Goal: Book appointment/travel/reservation

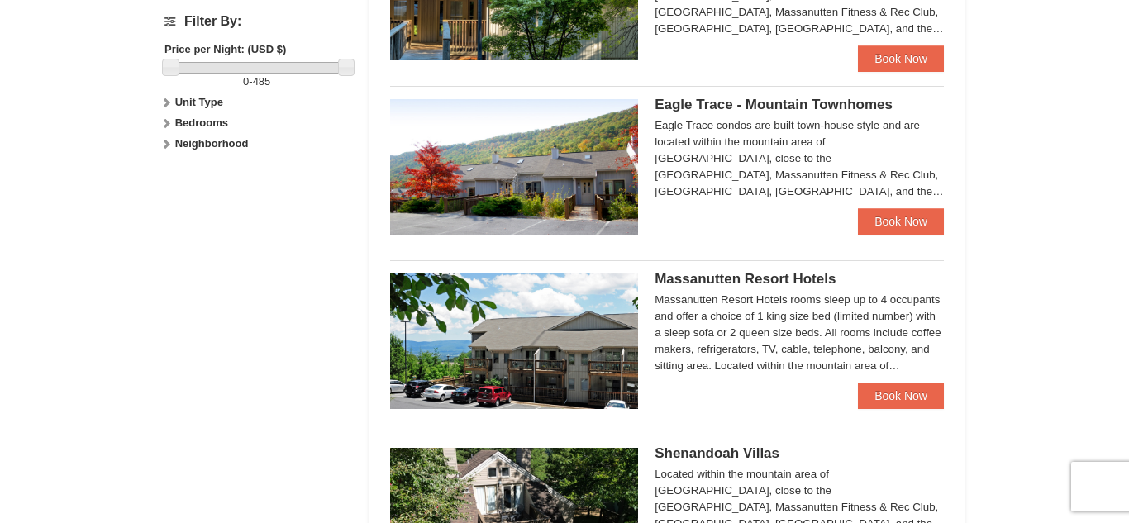
scroll to position [775, 0]
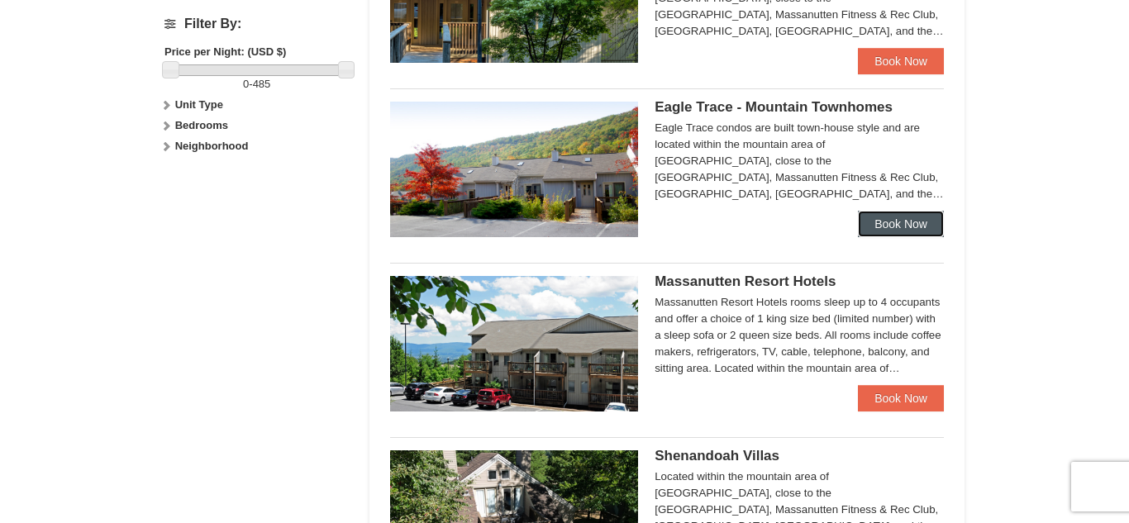
click at [901, 225] on link "Book Now" at bounding box center [901, 224] width 86 height 26
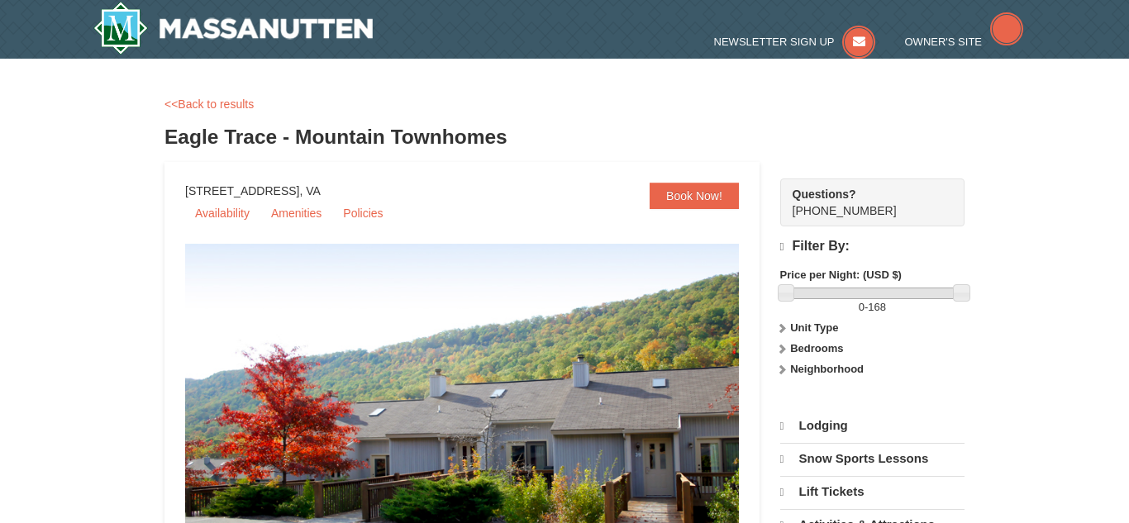
select select "10"
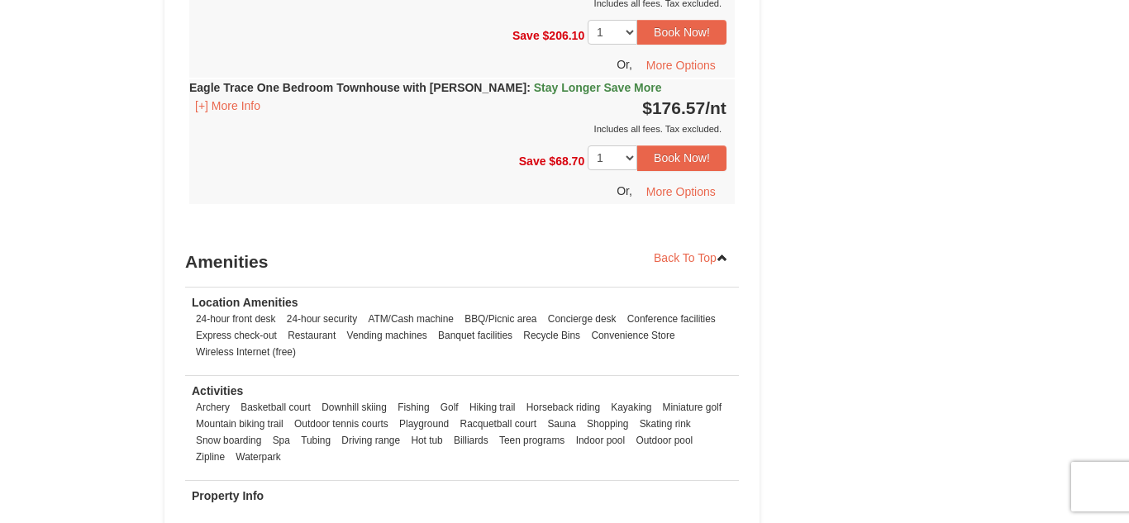
scroll to position [1997, 0]
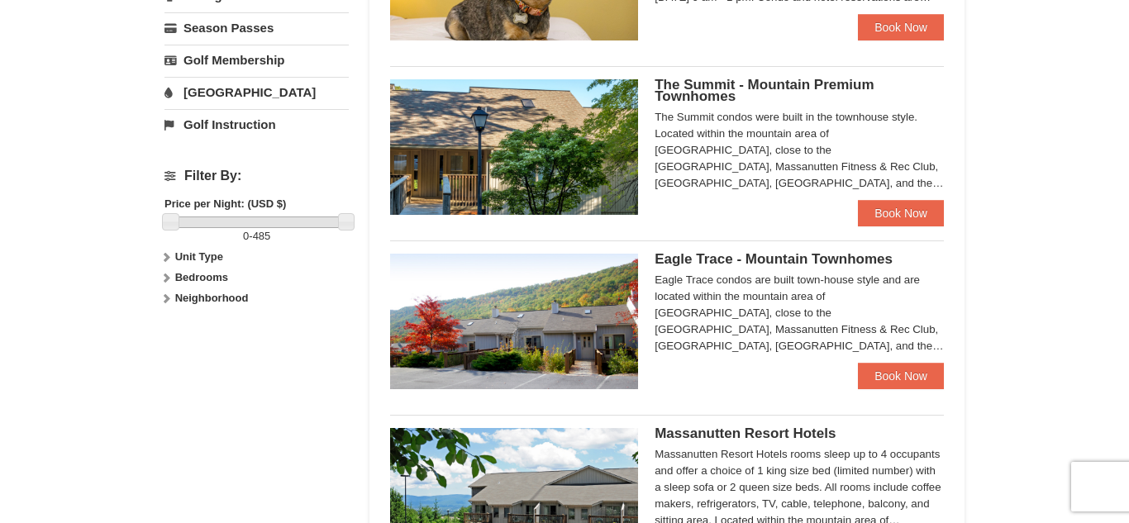
scroll to position [624, 0]
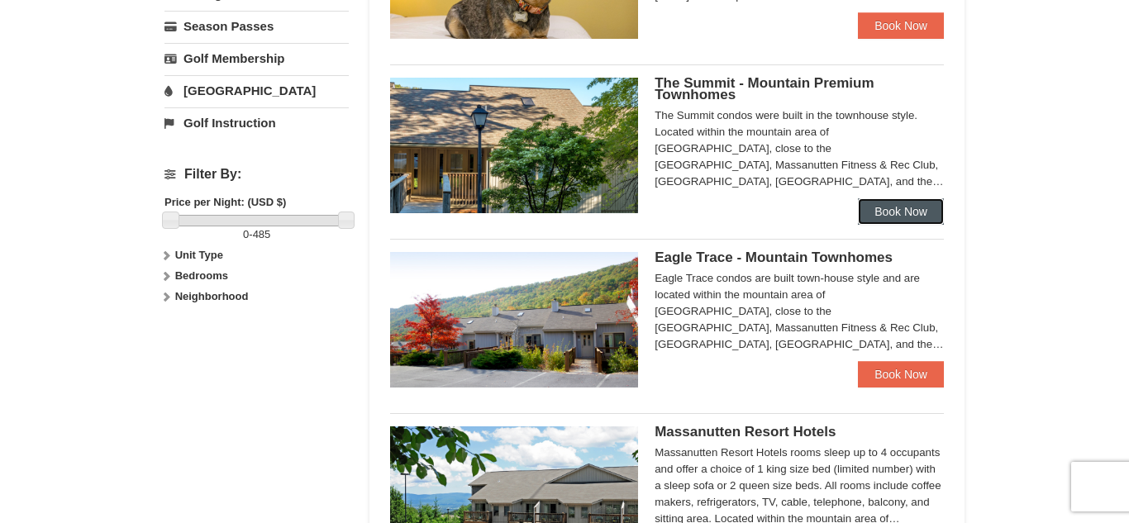
click at [877, 201] on link "Book Now" at bounding box center [901, 211] width 86 height 26
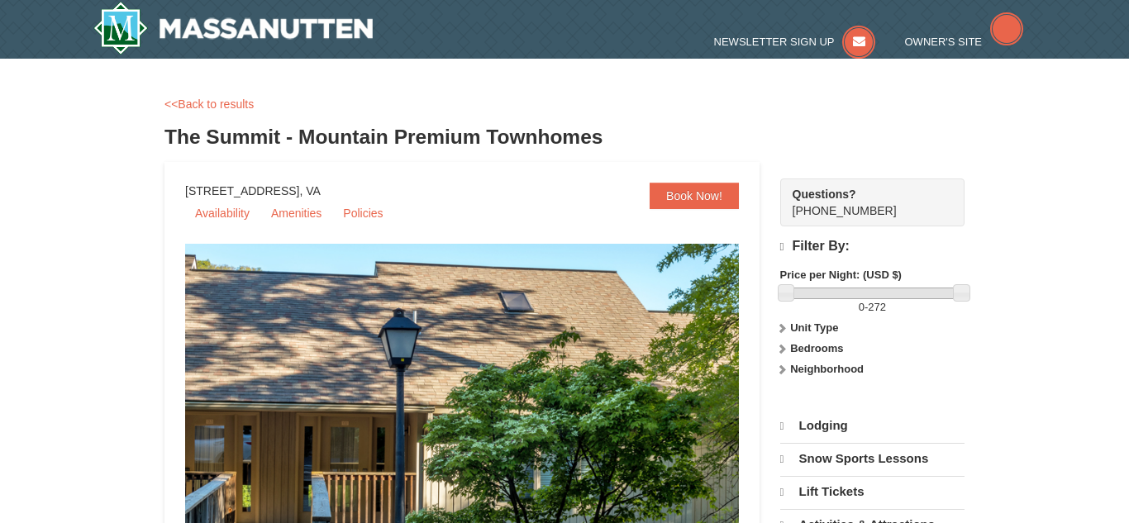
select select "10"
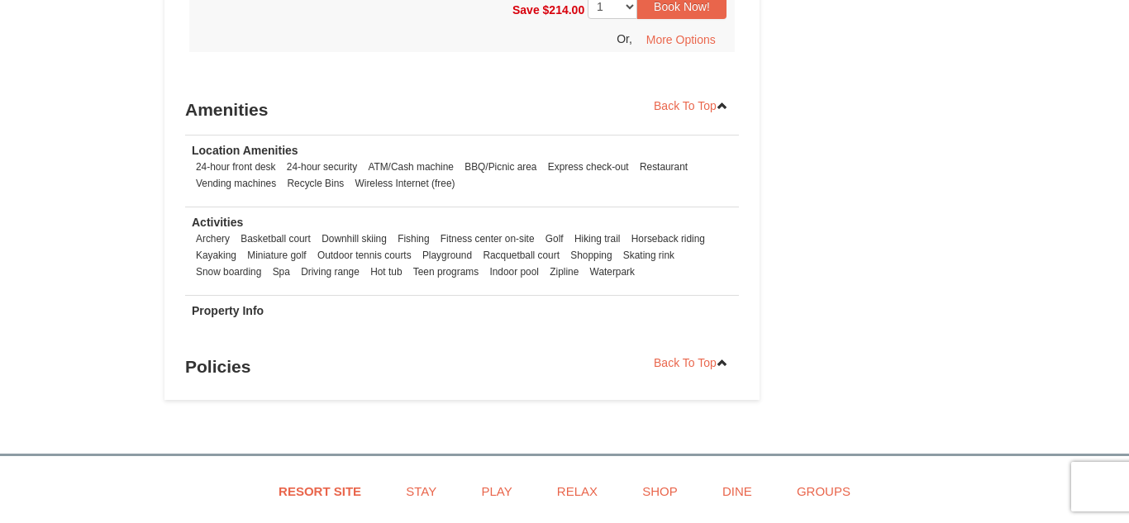
scroll to position [2967, 0]
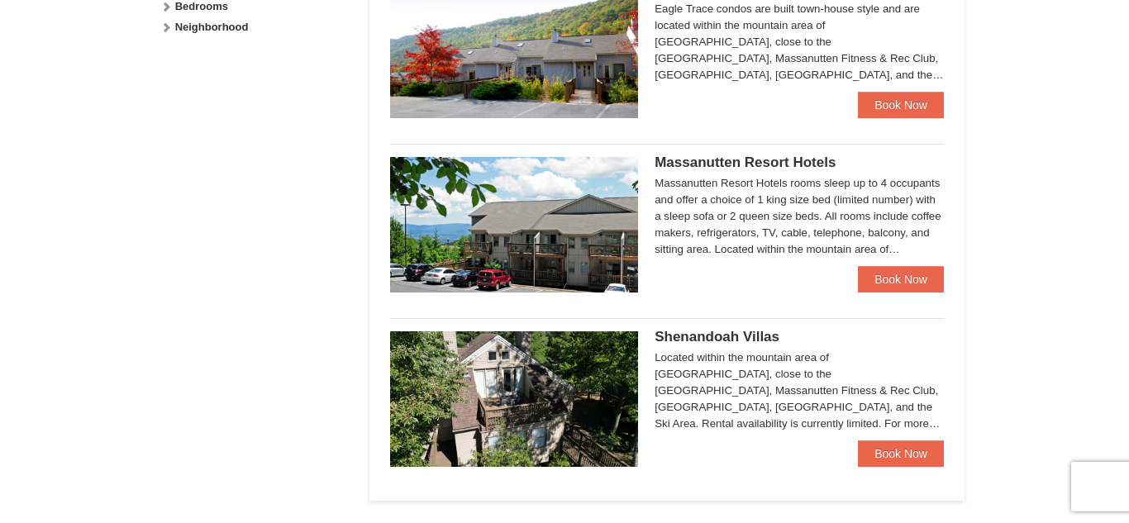
scroll to position [940, 0]
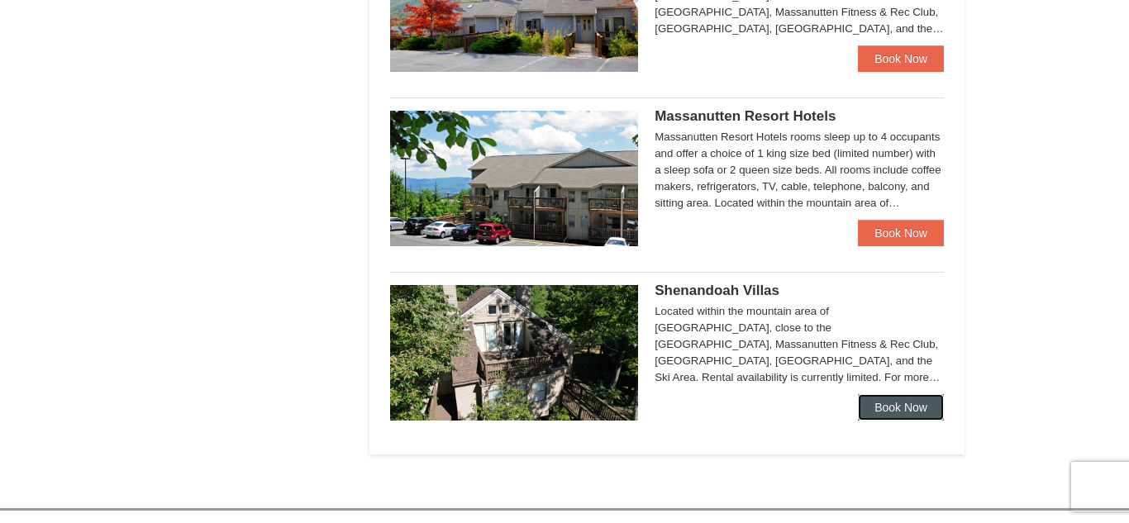
click at [939, 413] on link "Book Now" at bounding box center [901, 407] width 86 height 26
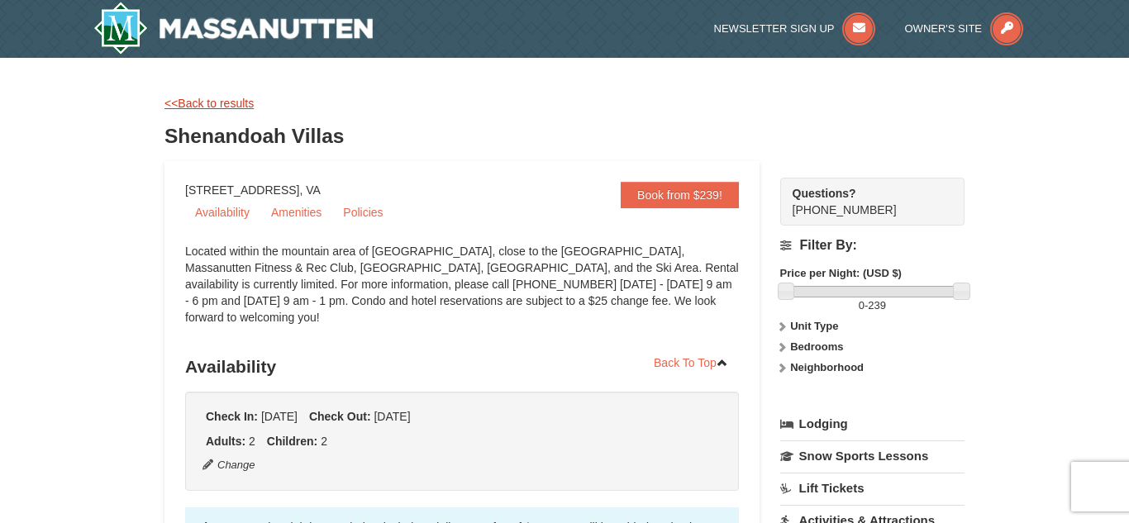
click at [190, 102] on link "<<Back to results" at bounding box center [209, 103] width 89 height 13
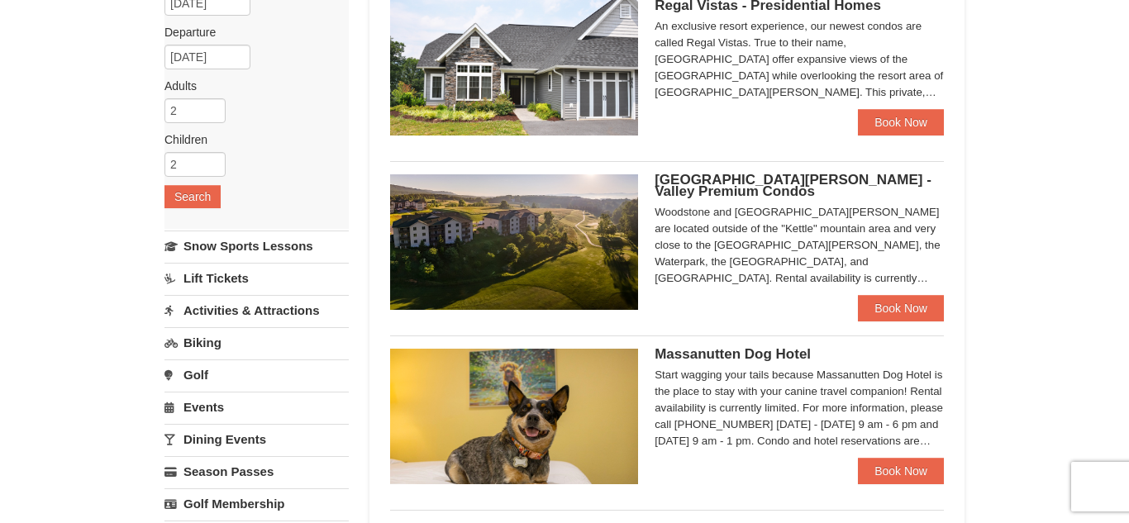
scroll to position [182, 0]
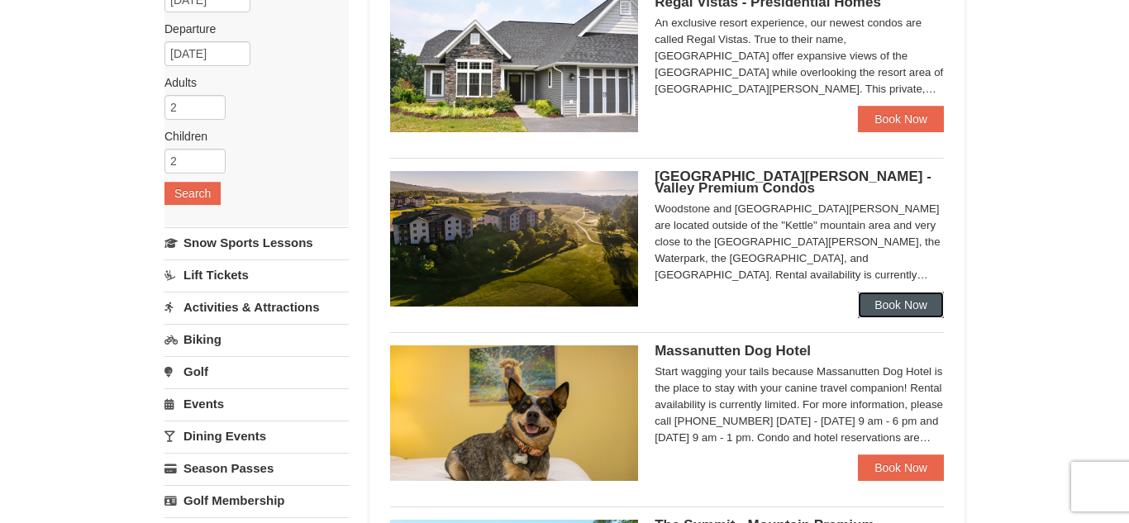
click at [900, 315] on link "Book Now" at bounding box center [901, 305] width 86 height 26
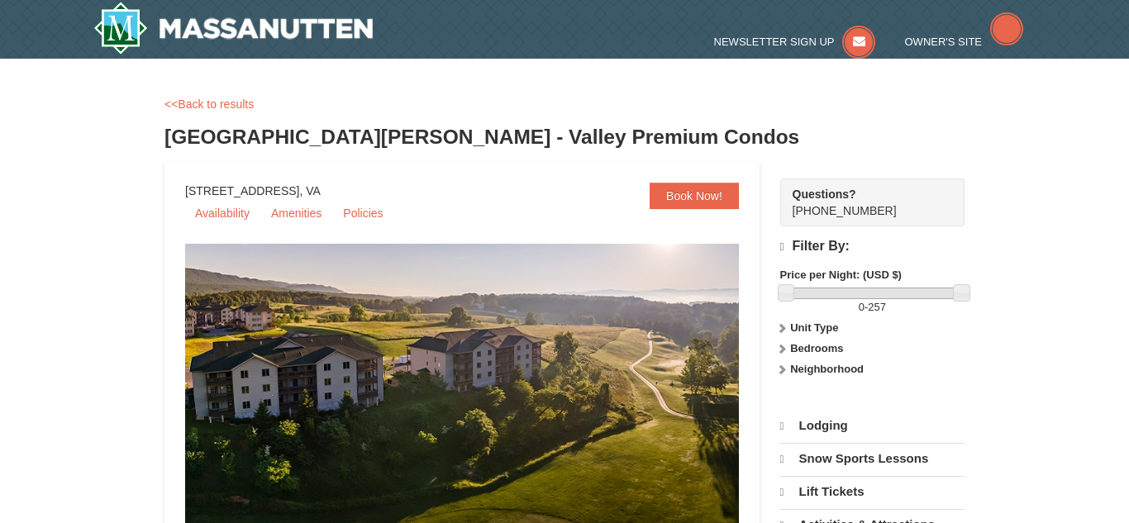
select select "10"
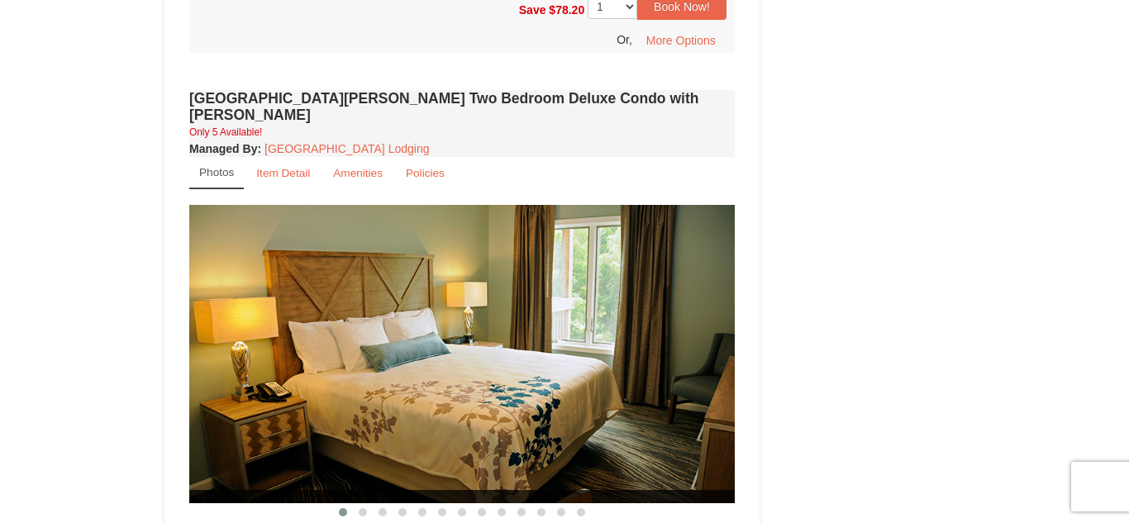
scroll to position [2195, 0]
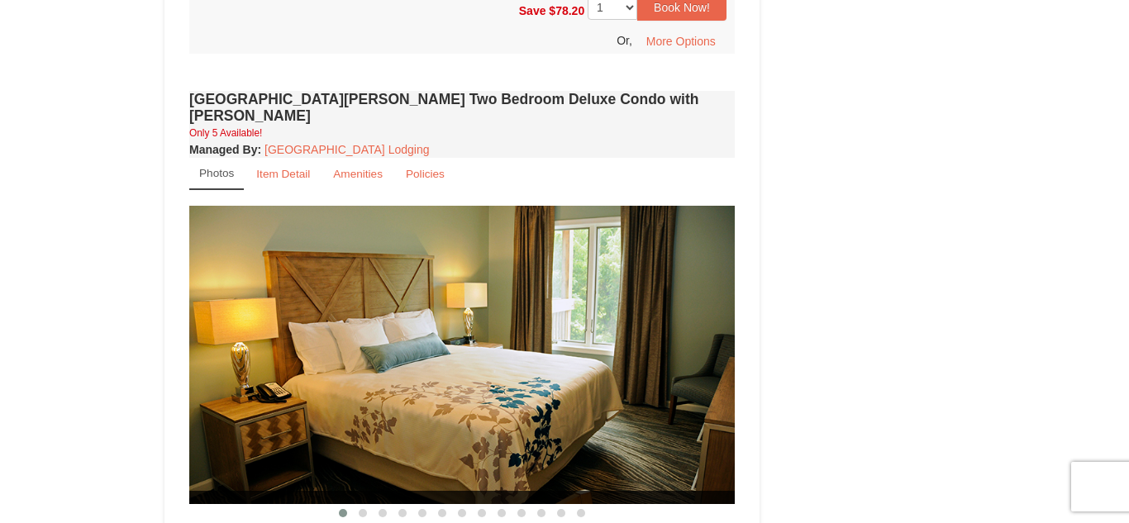
click at [585, 402] on img at bounding box center [462, 355] width 546 height 298
click at [363, 505] on button at bounding box center [363, 513] width 20 height 17
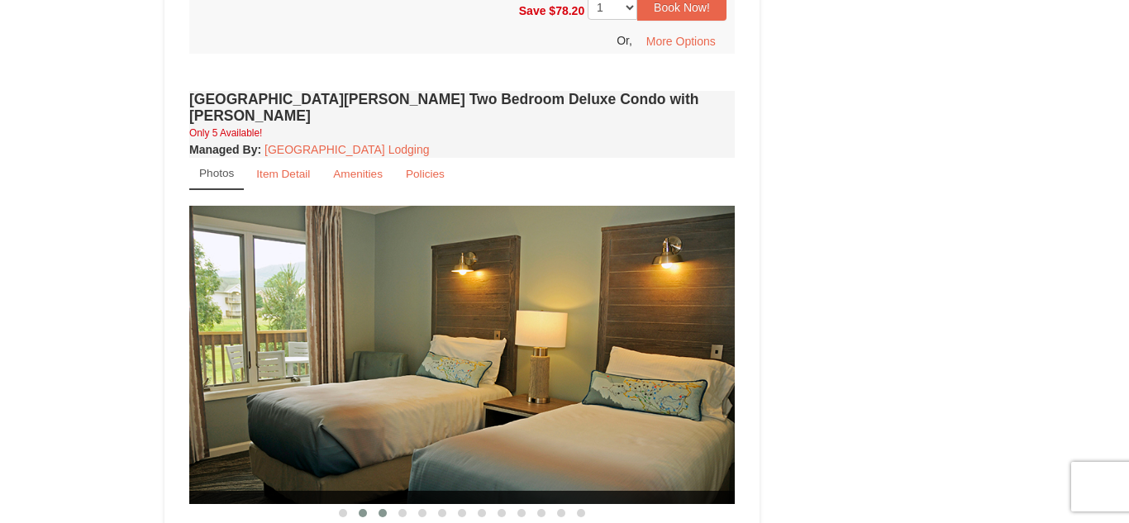
click at [379, 505] on button at bounding box center [383, 513] width 20 height 17
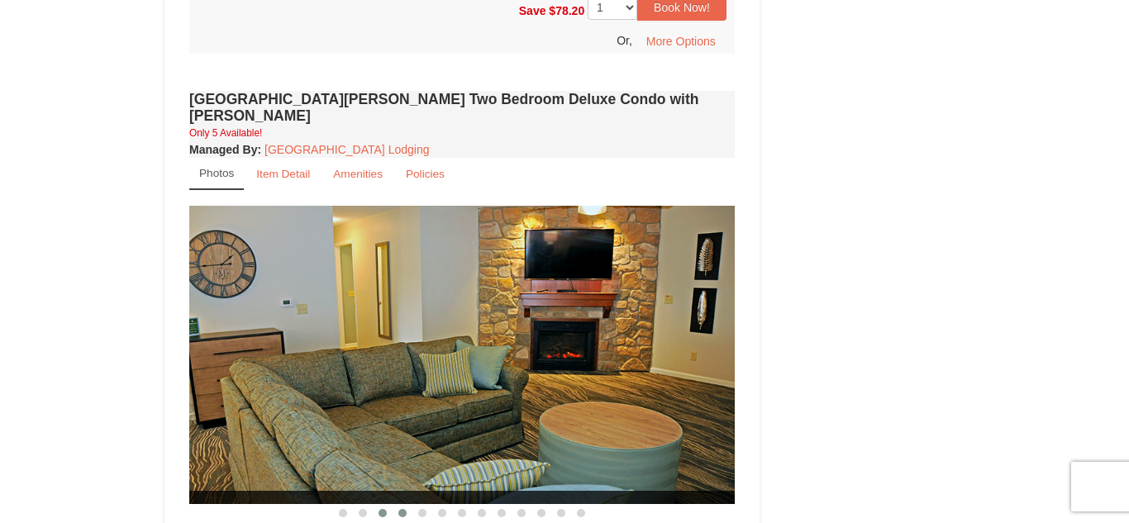
click at [398, 505] on button at bounding box center [403, 513] width 20 height 17
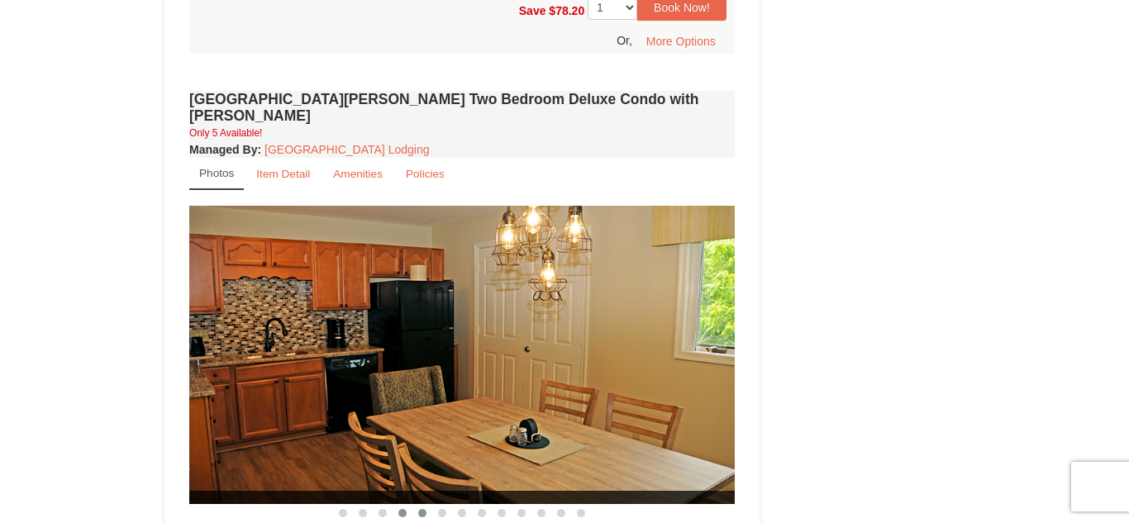
click at [422, 509] on span at bounding box center [422, 513] width 8 height 8
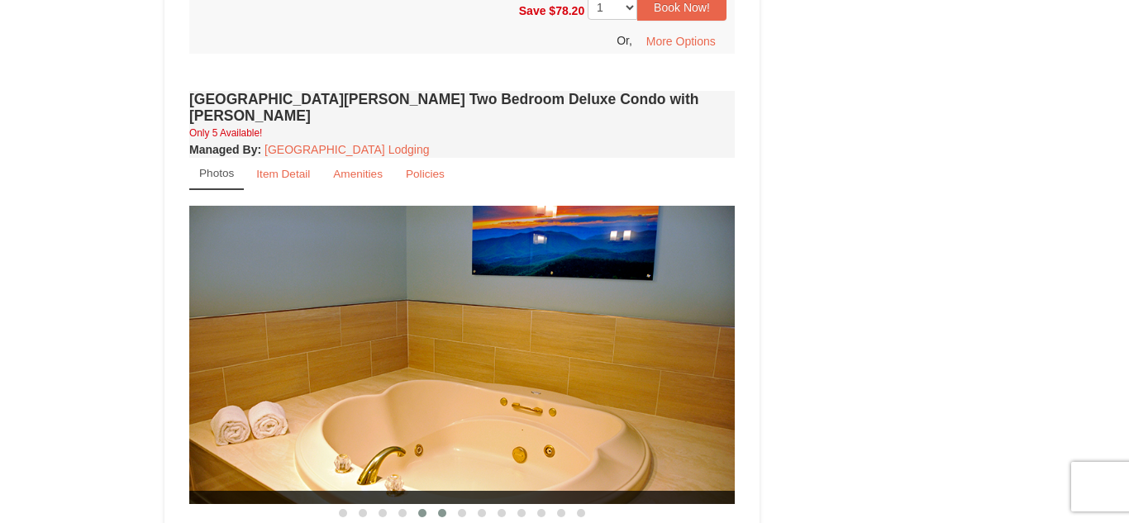
click at [439, 505] on button at bounding box center [442, 513] width 20 height 17
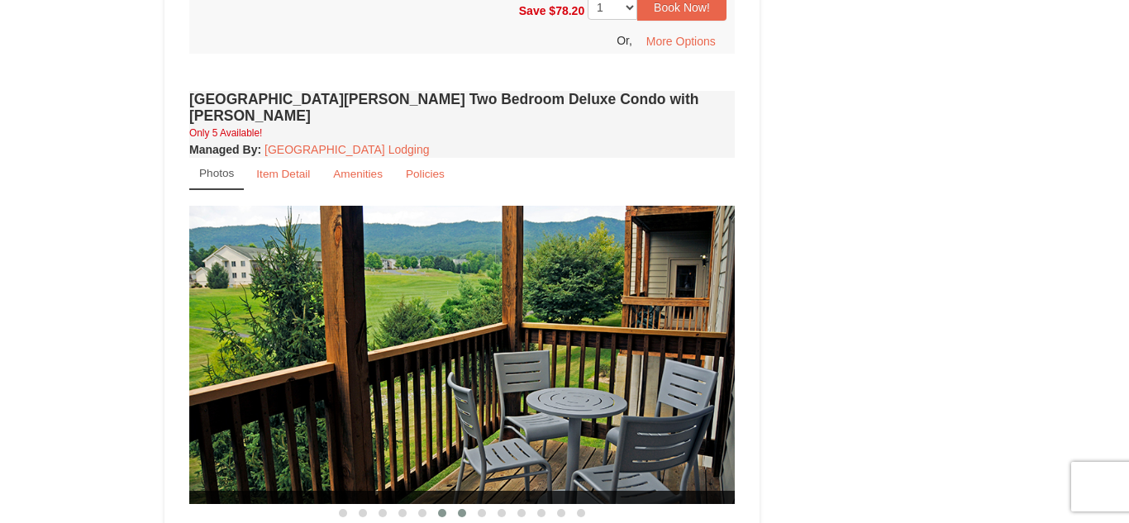
click at [463, 505] on button at bounding box center [462, 513] width 20 height 17
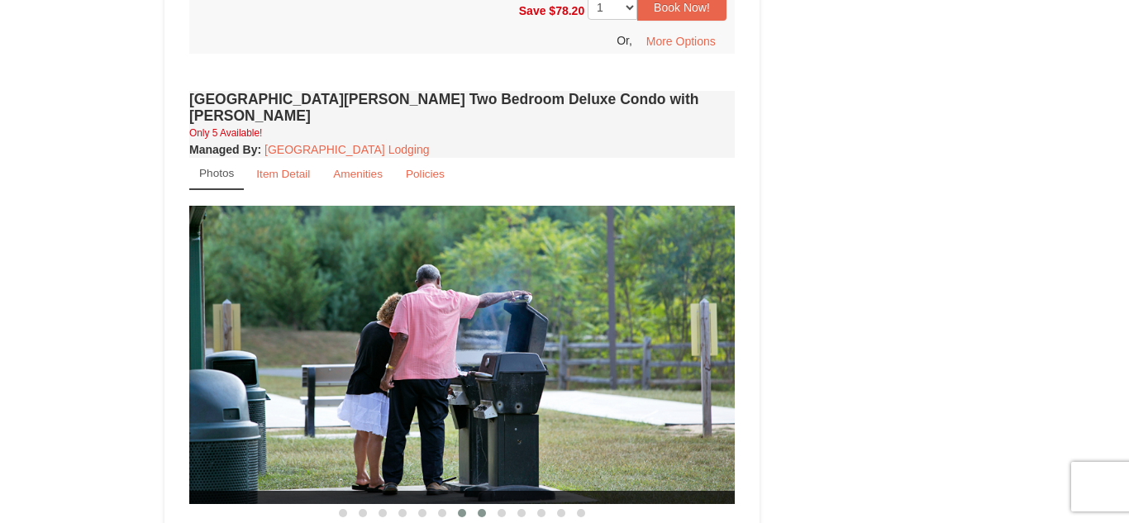
click at [479, 509] on span at bounding box center [482, 513] width 8 height 8
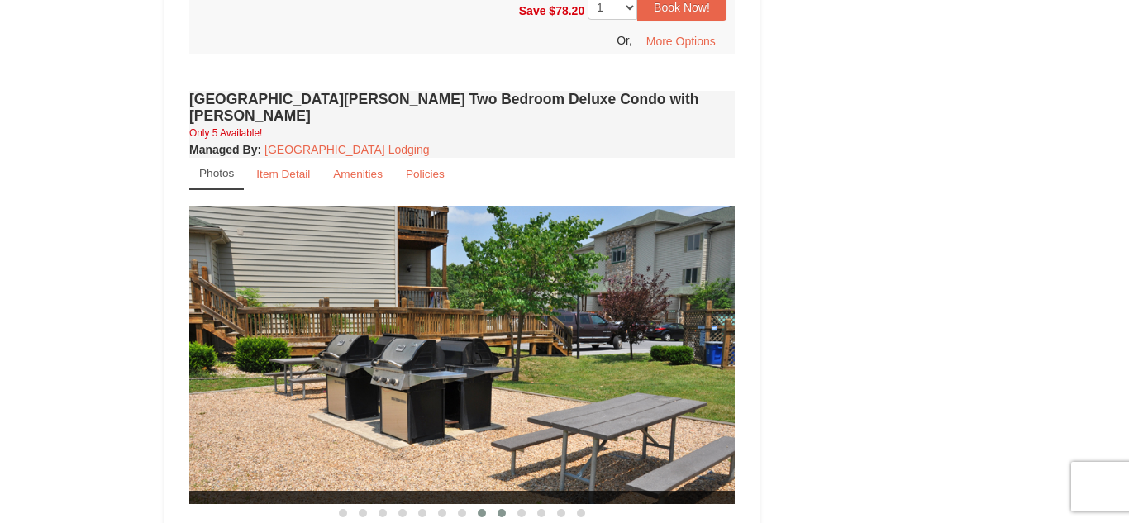
click at [503, 509] on span at bounding box center [502, 513] width 8 height 8
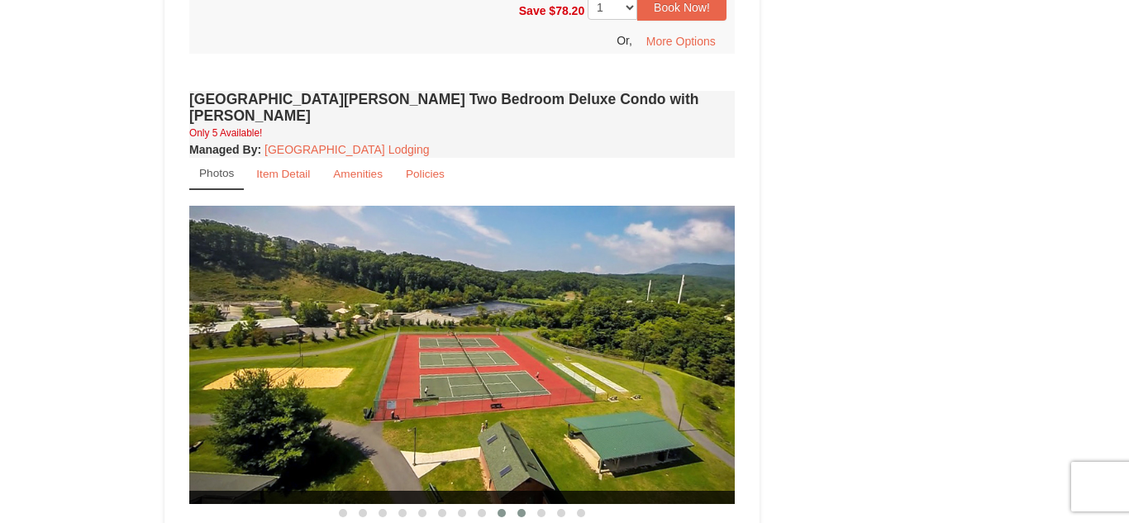
click at [516, 505] on button at bounding box center [522, 513] width 20 height 17
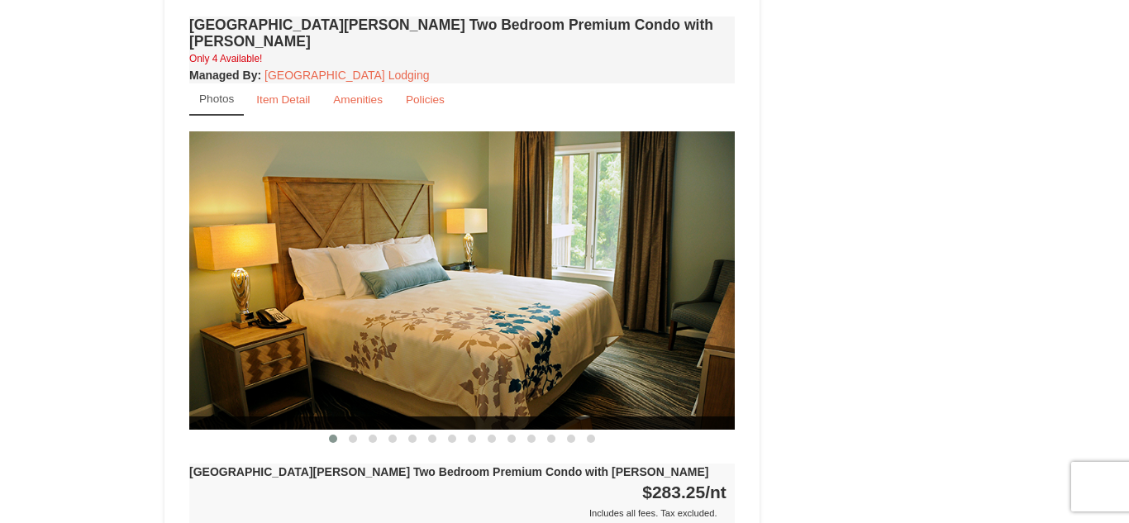
scroll to position [4007, 0]
click at [493, 436] on span at bounding box center [492, 440] width 8 height 8
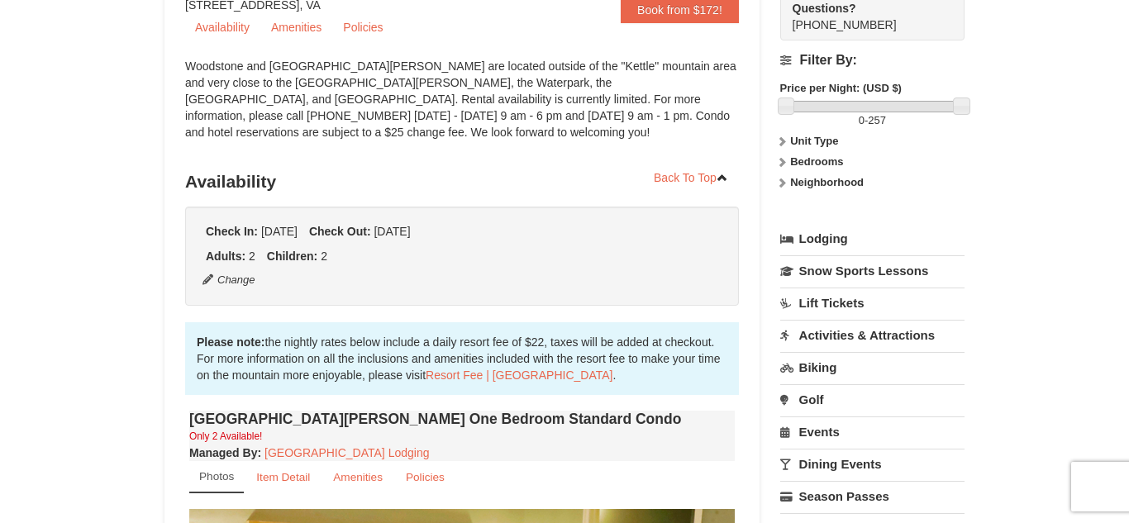
scroll to position [178, 0]
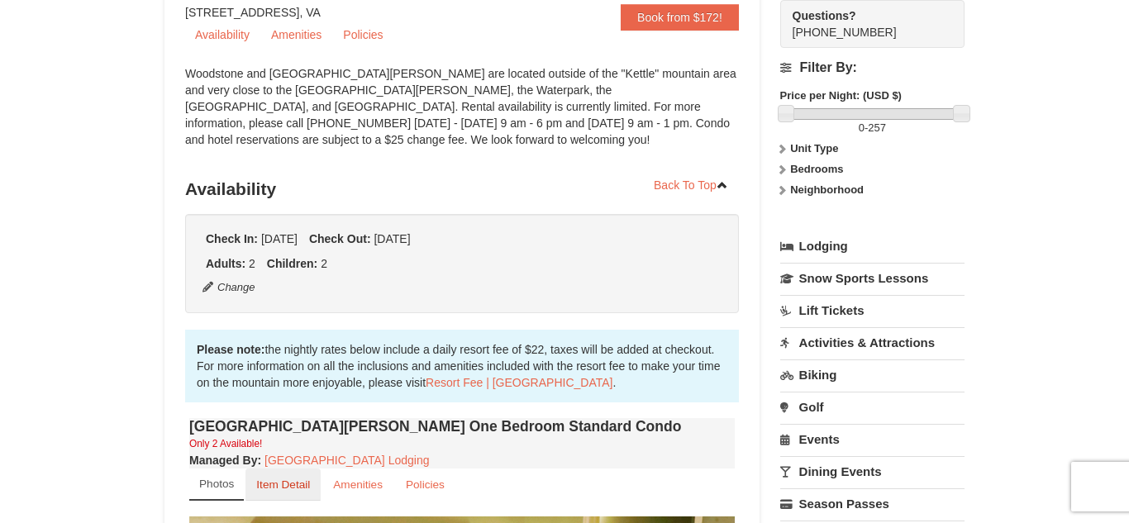
click at [293, 480] on small "Item Detail" at bounding box center [283, 485] width 54 height 12
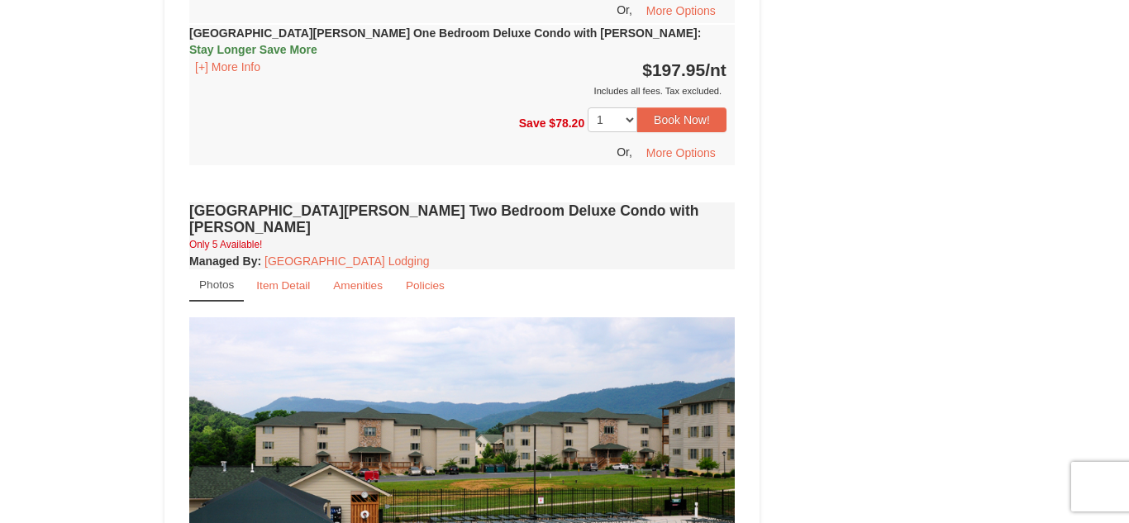
scroll to position [1884, 0]
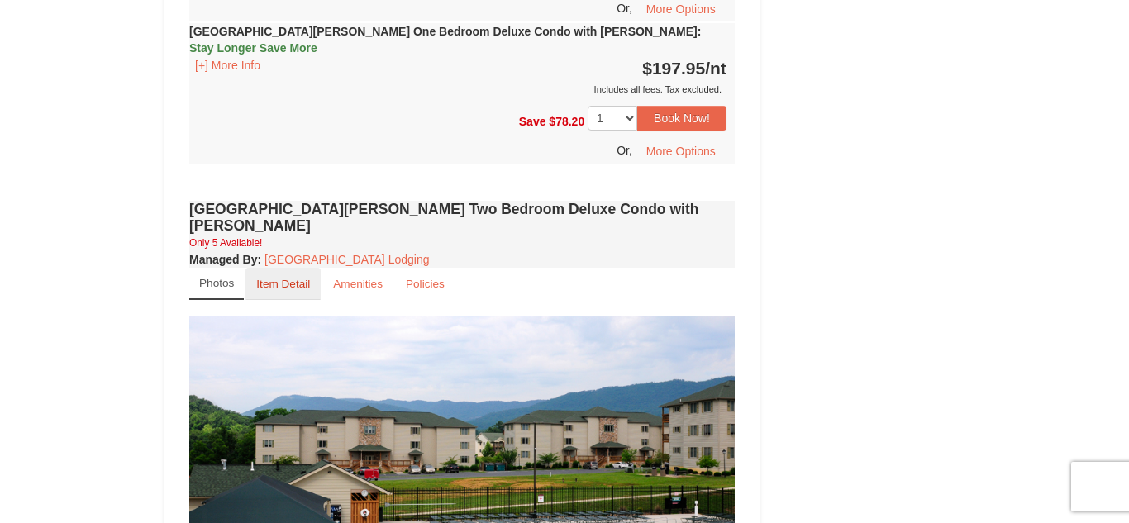
click at [305, 278] on small "Item Detail" at bounding box center [283, 284] width 54 height 12
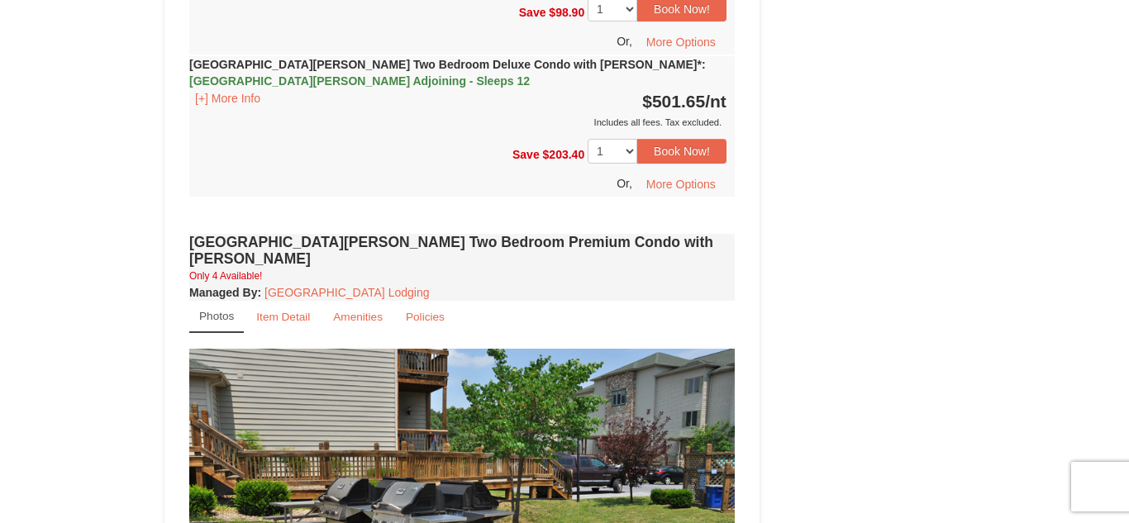
scroll to position [3376, 0]
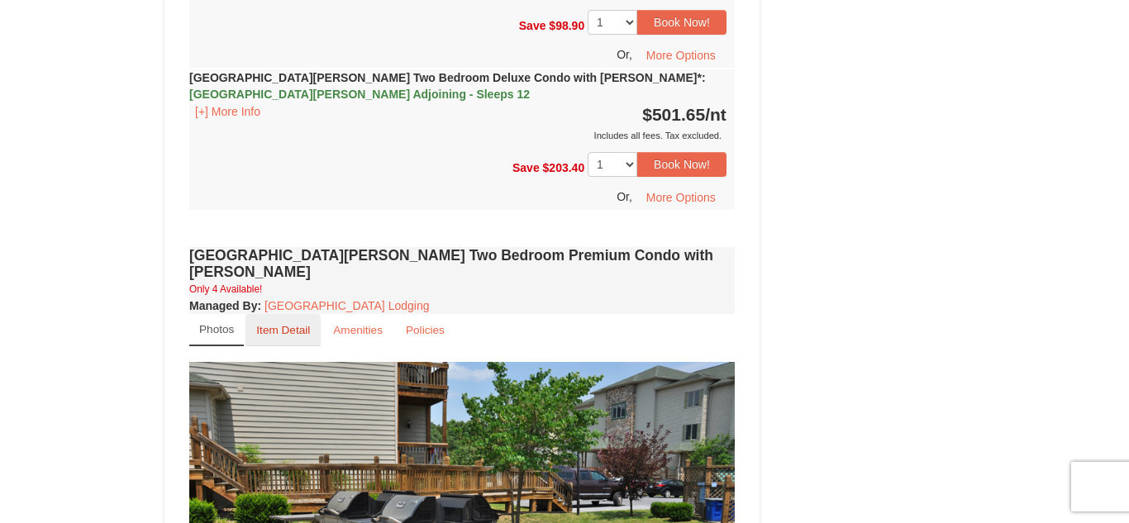
click at [298, 324] on small "Item Detail" at bounding box center [283, 330] width 54 height 12
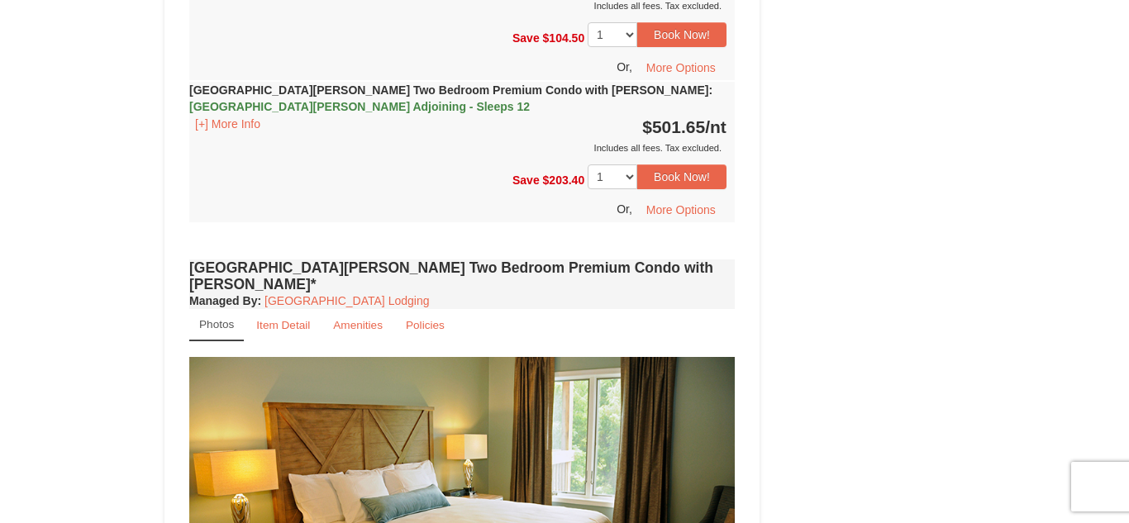
scroll to position [4034, 0]
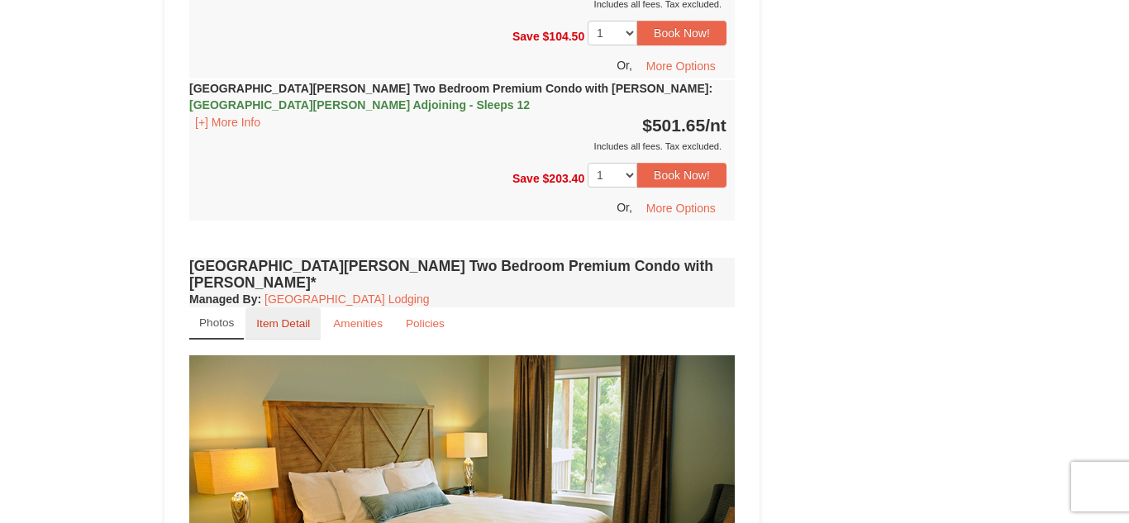
click at [309, 317] on small "Item Detail" at bounding box center [283, 323] width 54 height 12
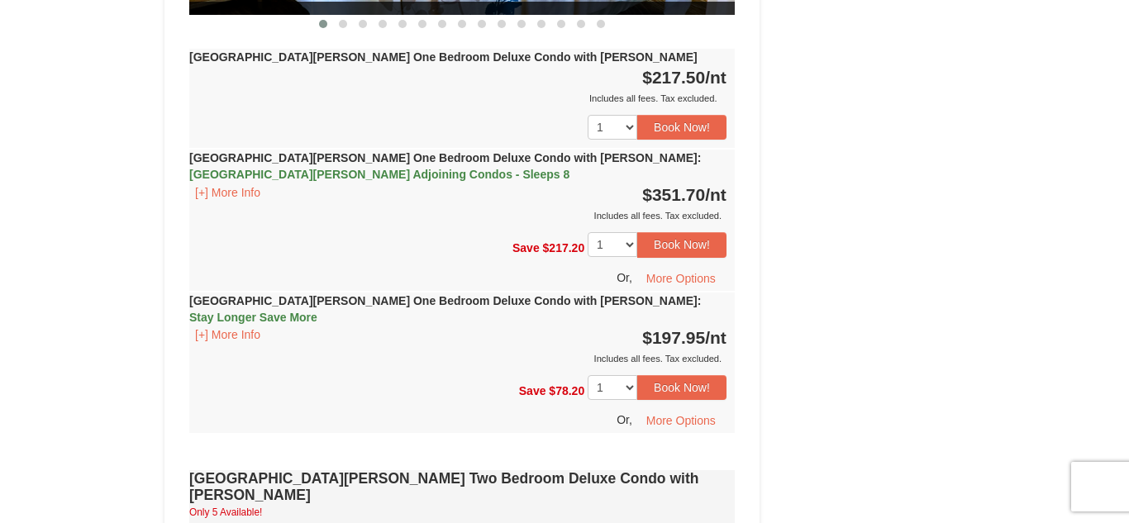
scroll to position [0, 0]
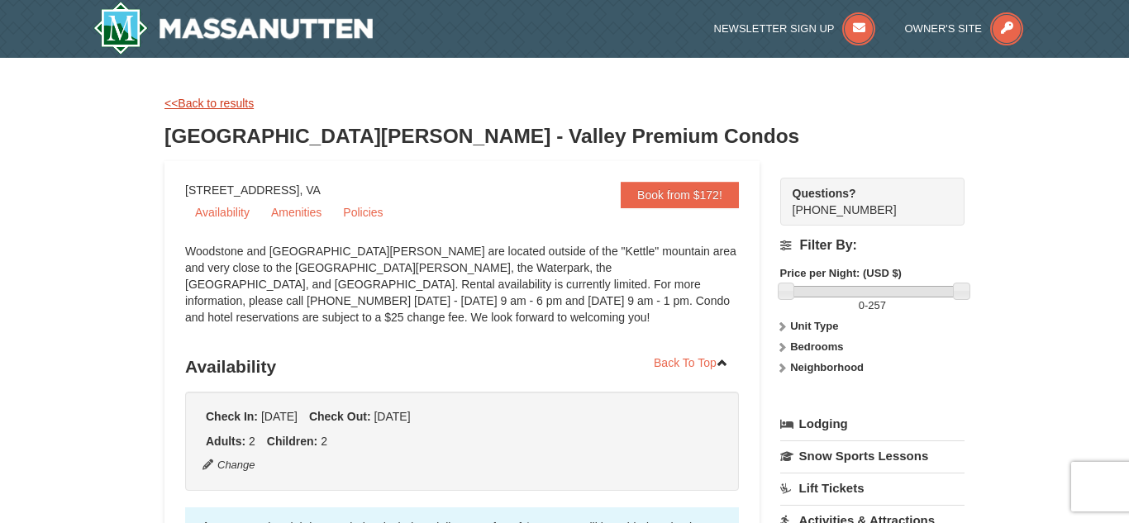
click at [245, 98] on link "<<Back to results" at bounding box center [209, 103] width 89 height 13
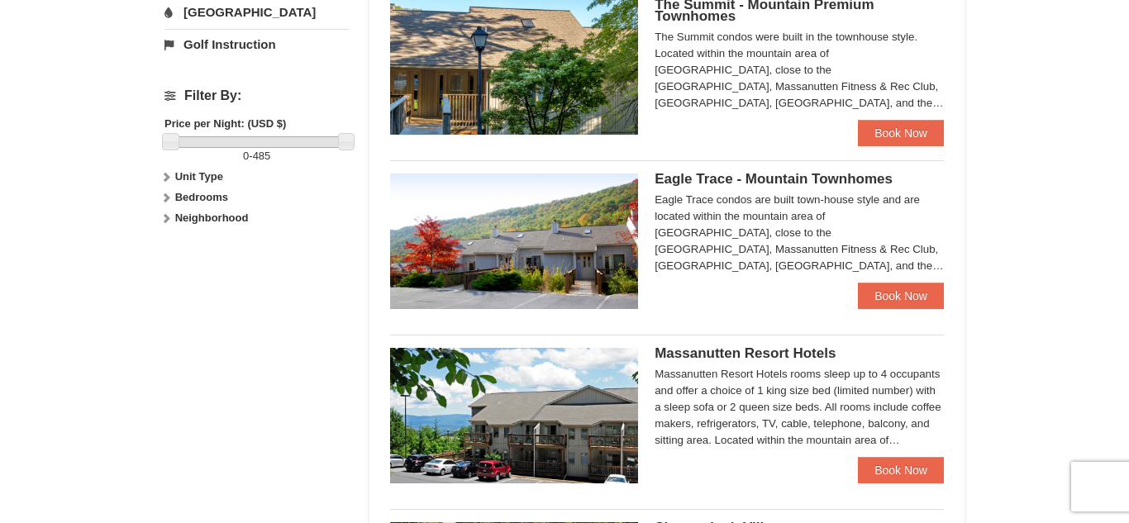
scroll to position [711, 0]
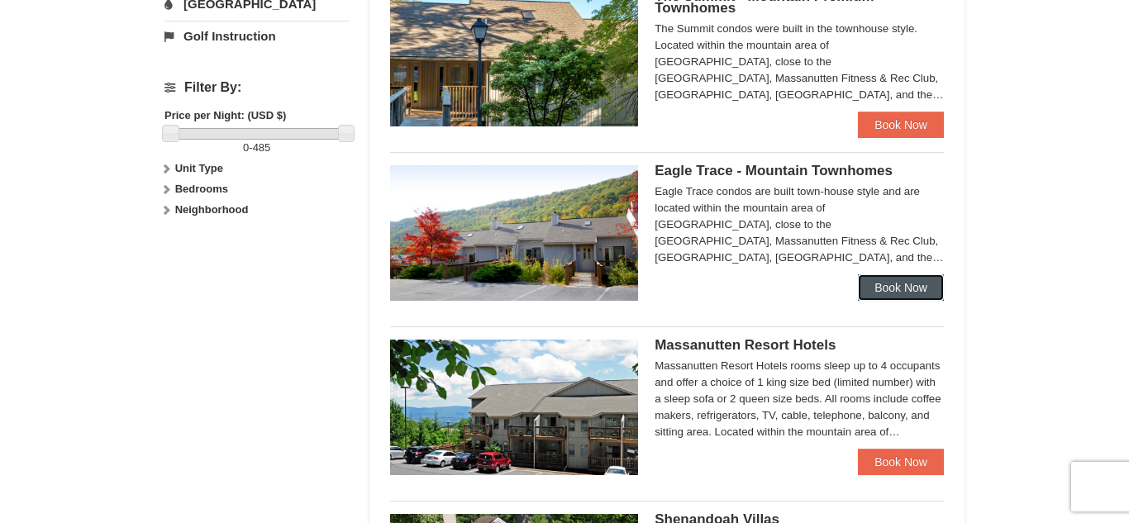
click at [911, 284] on link "Book Now" at bounding box center [901, 287] width 86 height 26
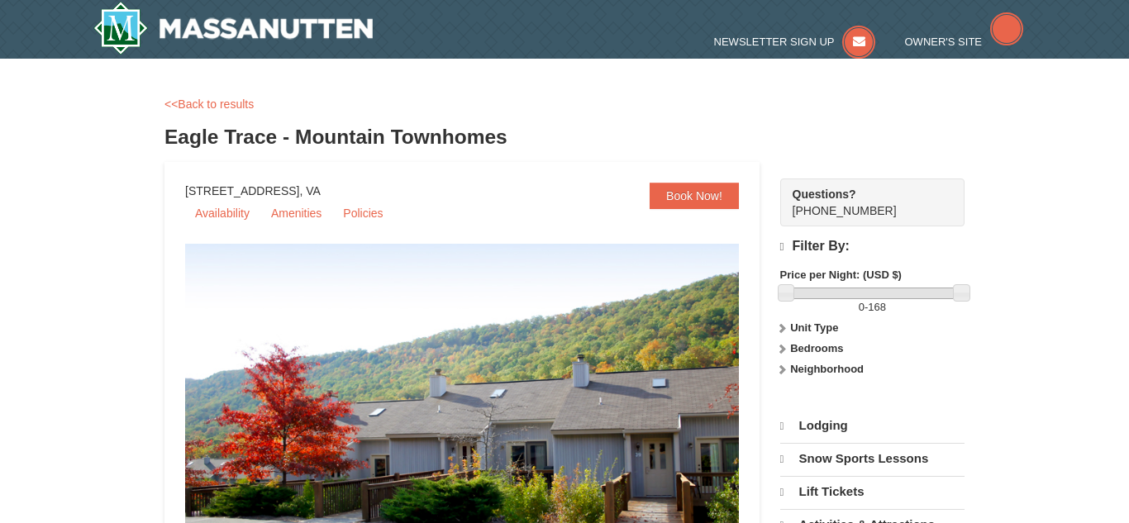
select select "10"
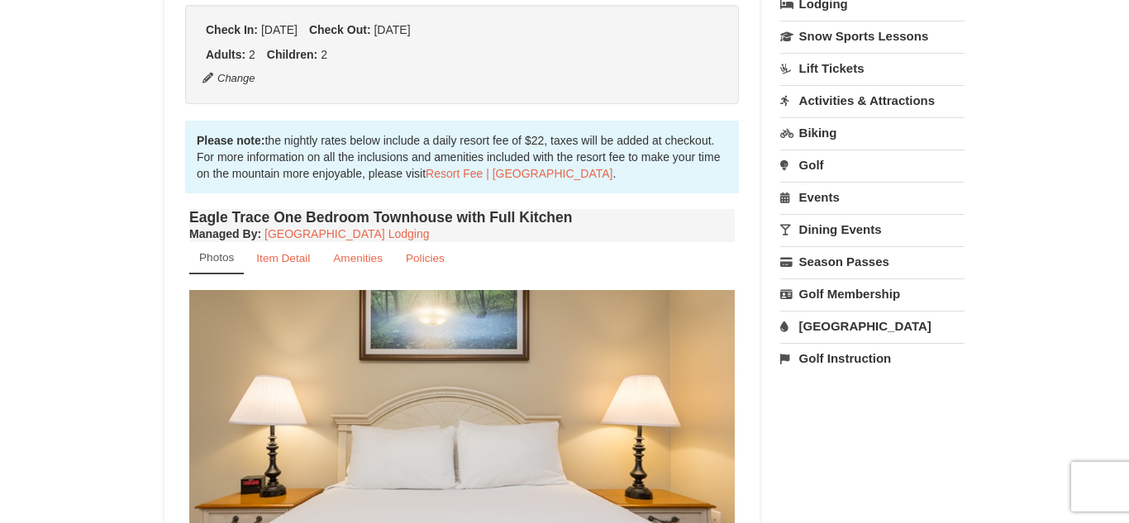
scroll to position [441, 0]
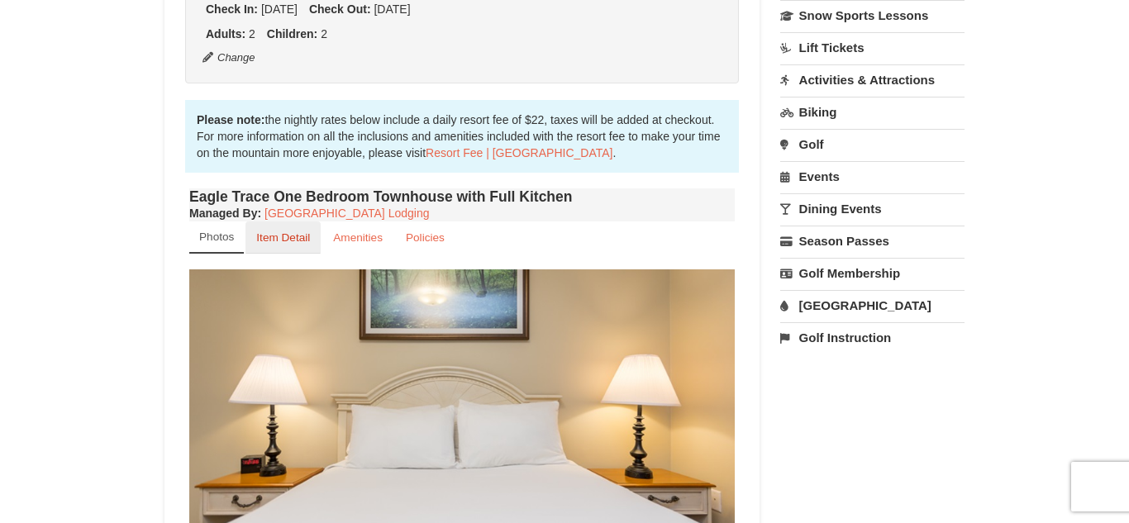
click at [316, 236] on link "Item Detail" at bounding box center [283, 238] width 75 height 32
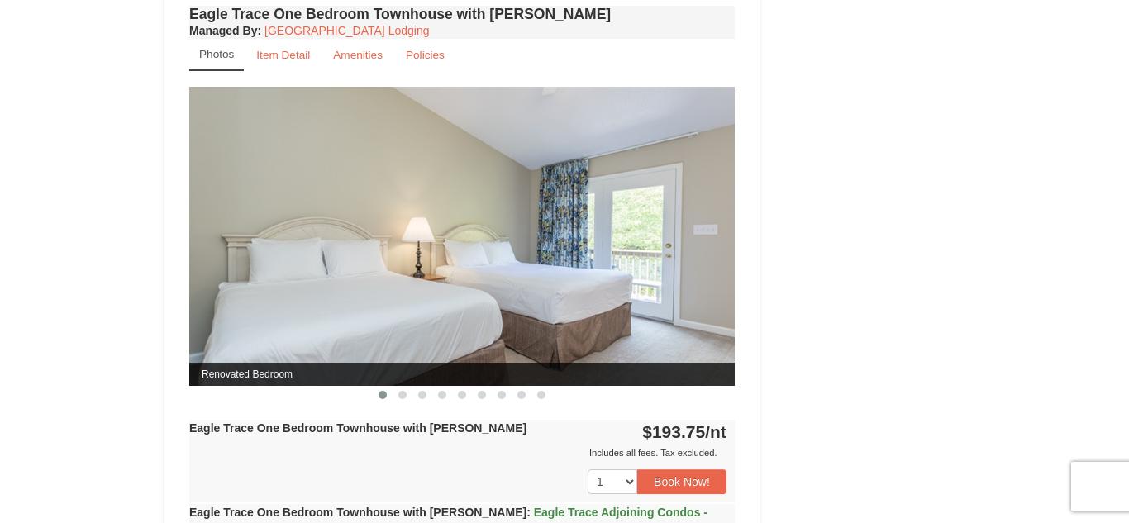
scroll to position [1152, 0]
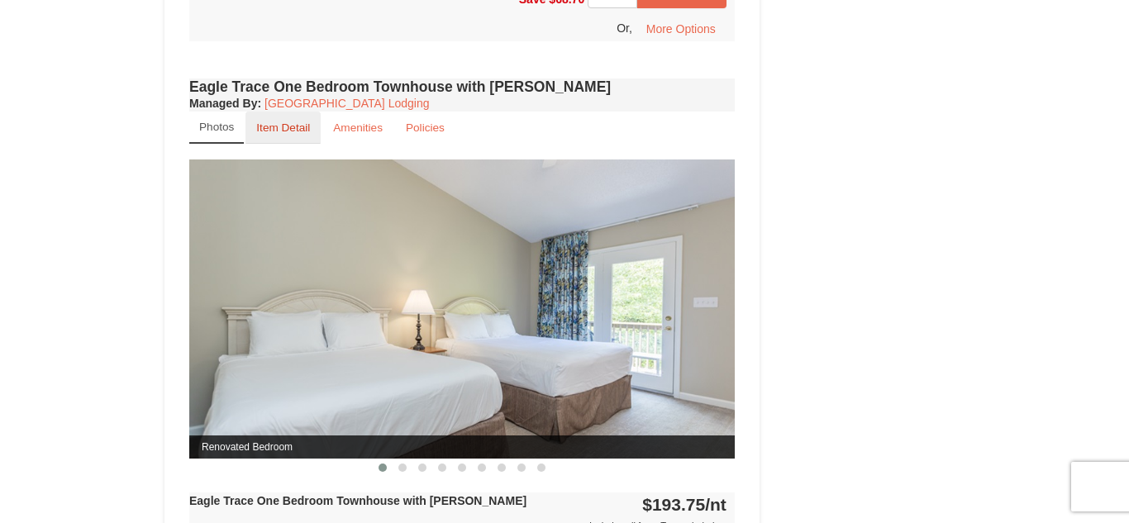
click at [315, 124] on link "Item Detail" at bounding box center [283, 128] width 75 height 32
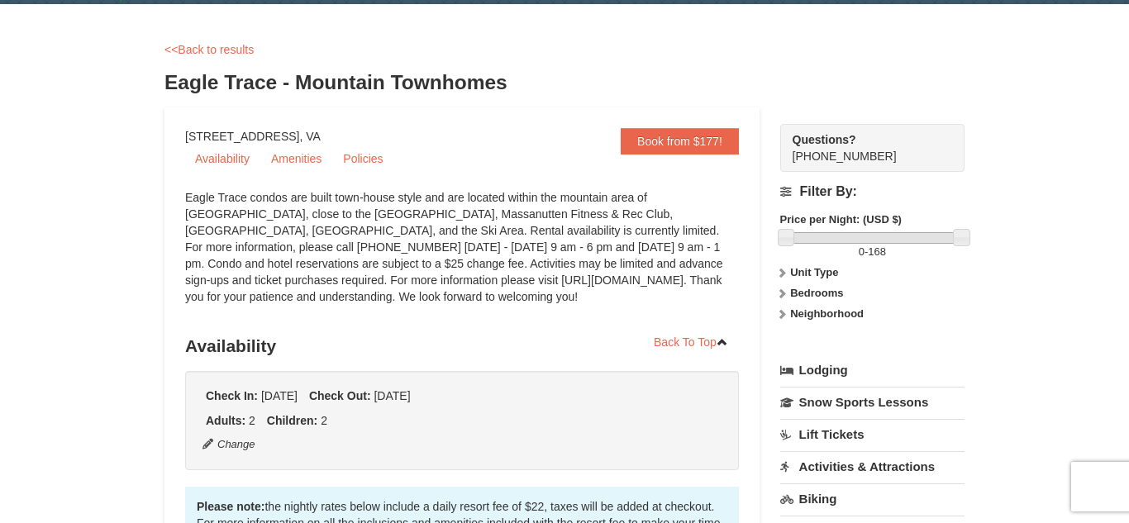
scroll to position [0, 0]
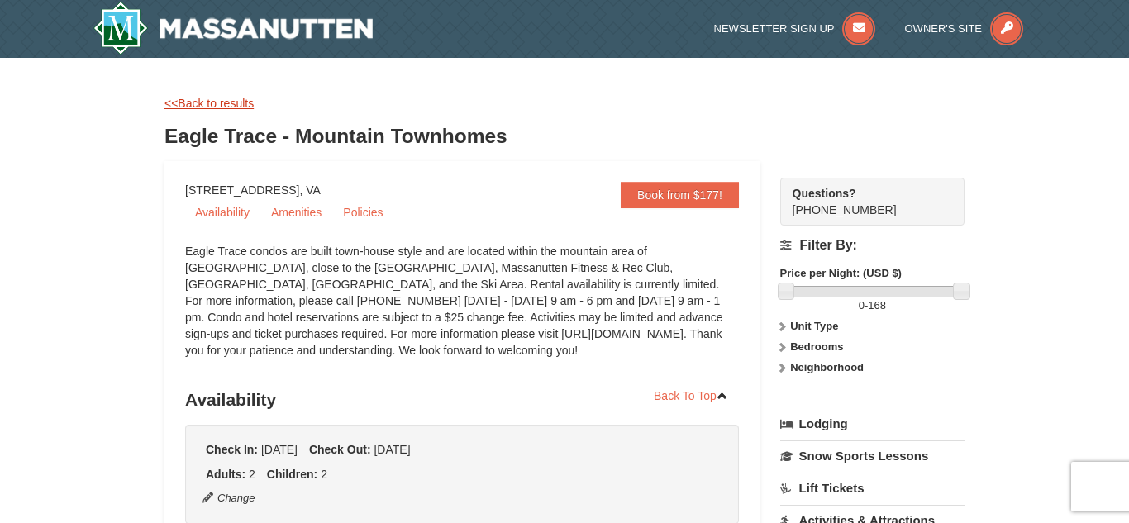
click at [198, 104] on link "<<Back to results" at bounding box center [209, 103] width 89 height 13
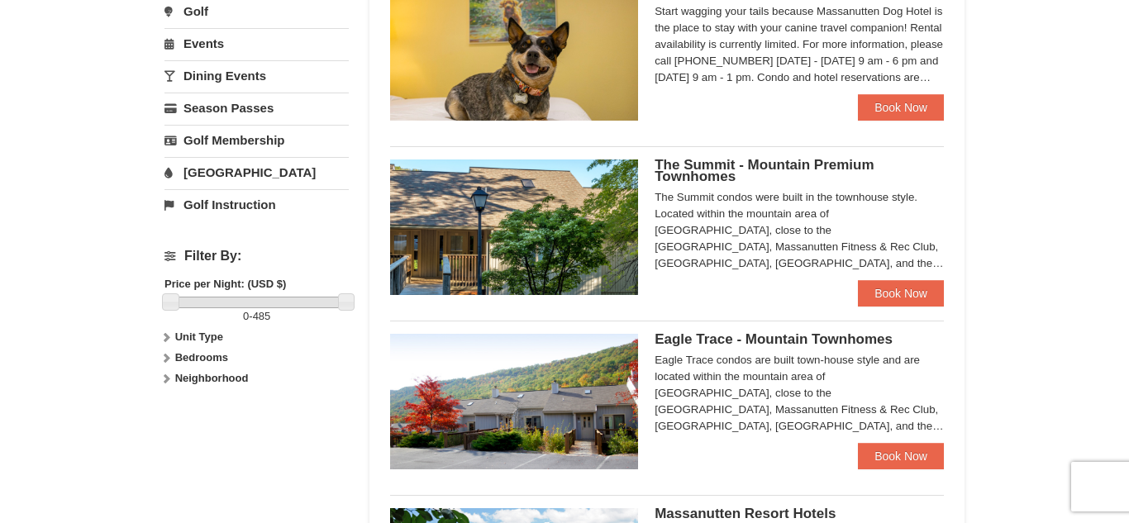
scroll to position [537, 0]
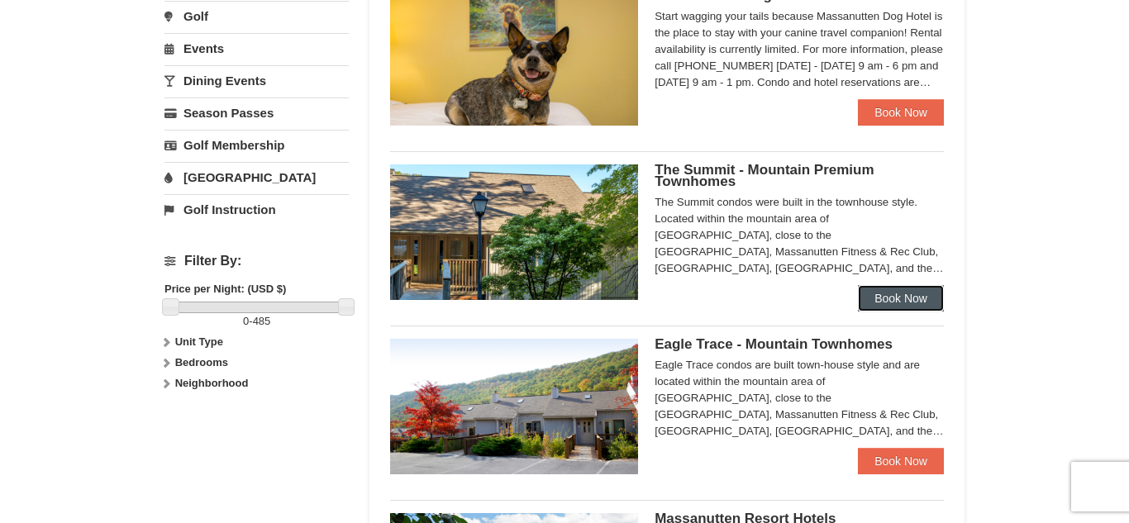
click at [924, 310] on link "Book Now" at bounding box center [901, 298] width 86 height 26
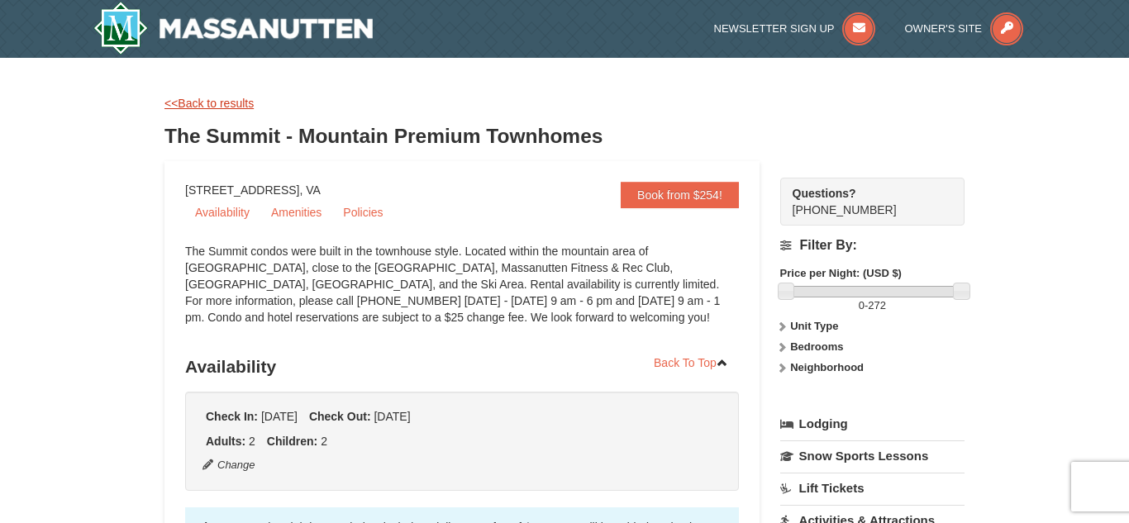
click at [217, 108] on link "<<Back to results" at bounding box center [209, 103] width 89 height 13
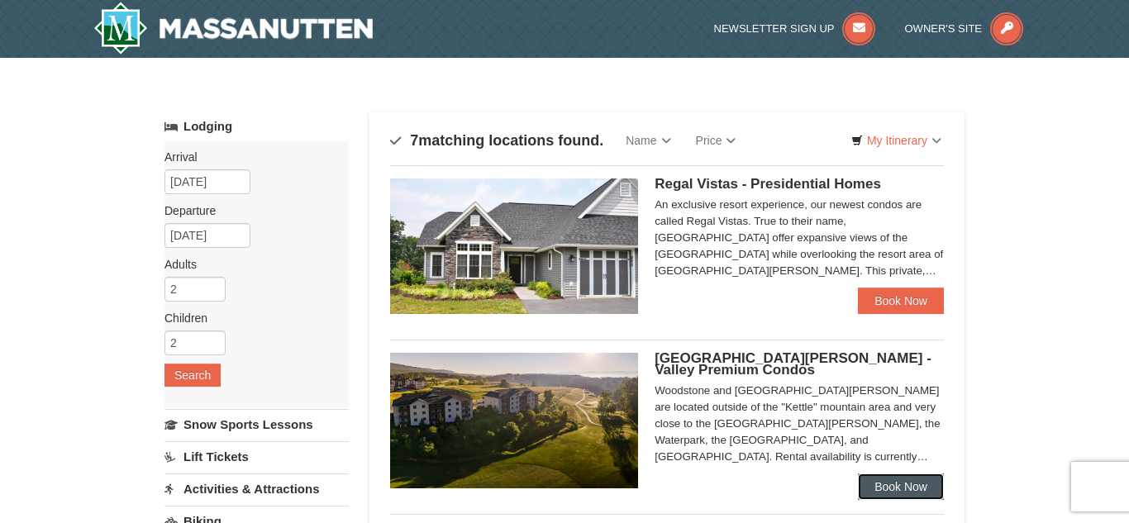
click at [939, 489] on link "Book Now" at bounding box center [901, 487] width 86 height 26
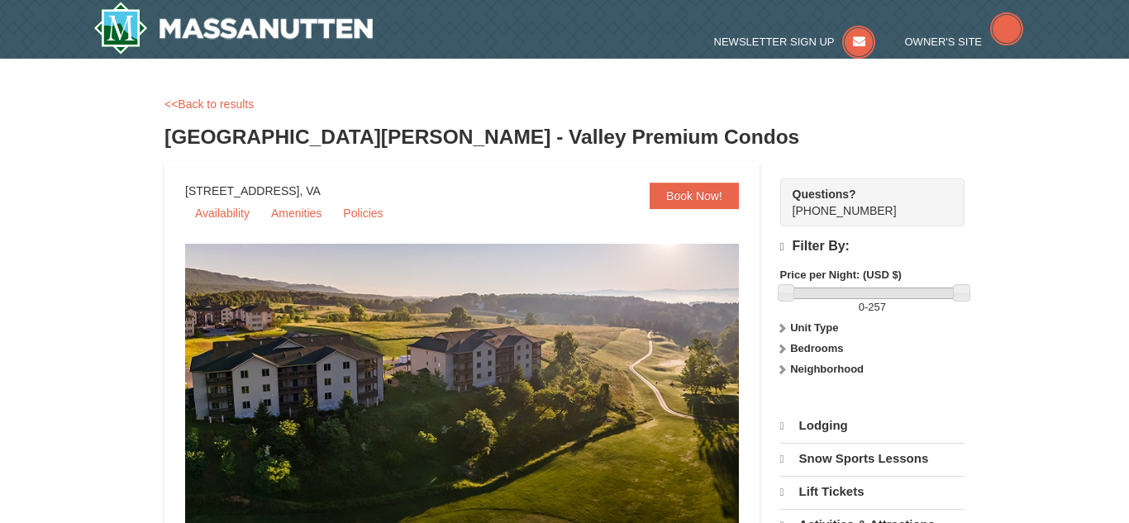
select select "10"
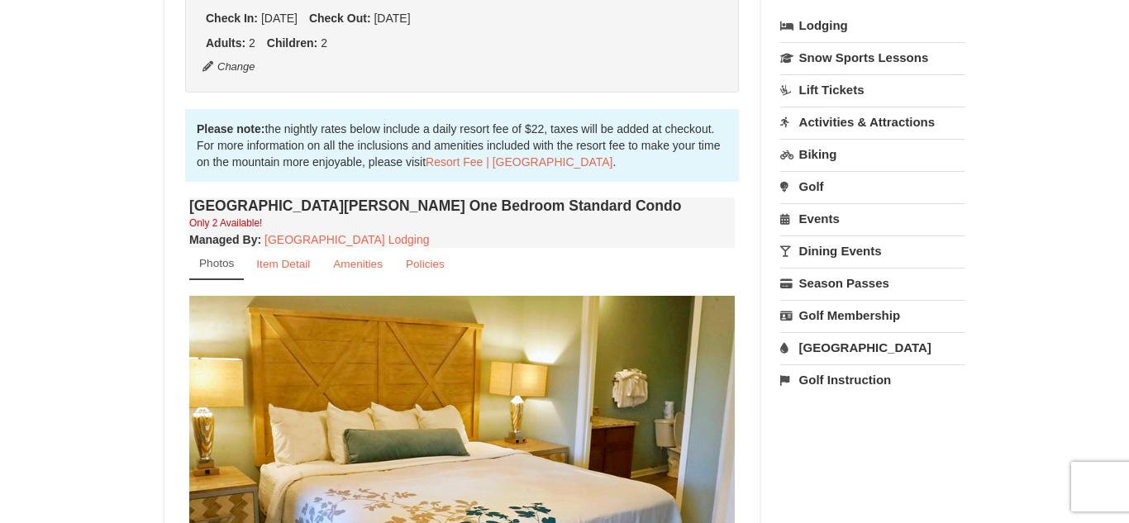
scroll to position [394, 0]
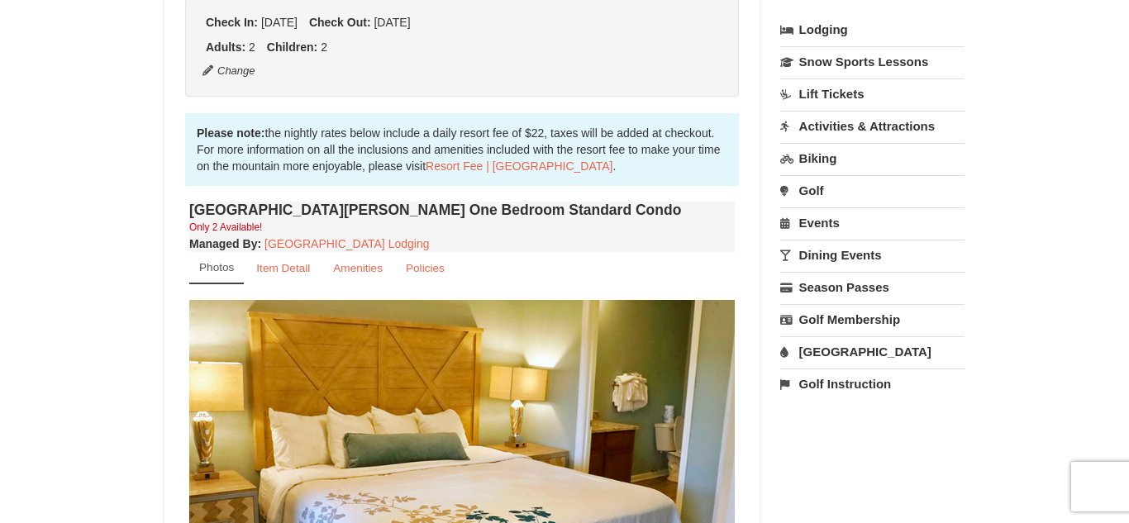
click at [851, 360] on link "[GEOGRAPHIC_DATA]" at bounding box center [872, 351] width 184 height 31
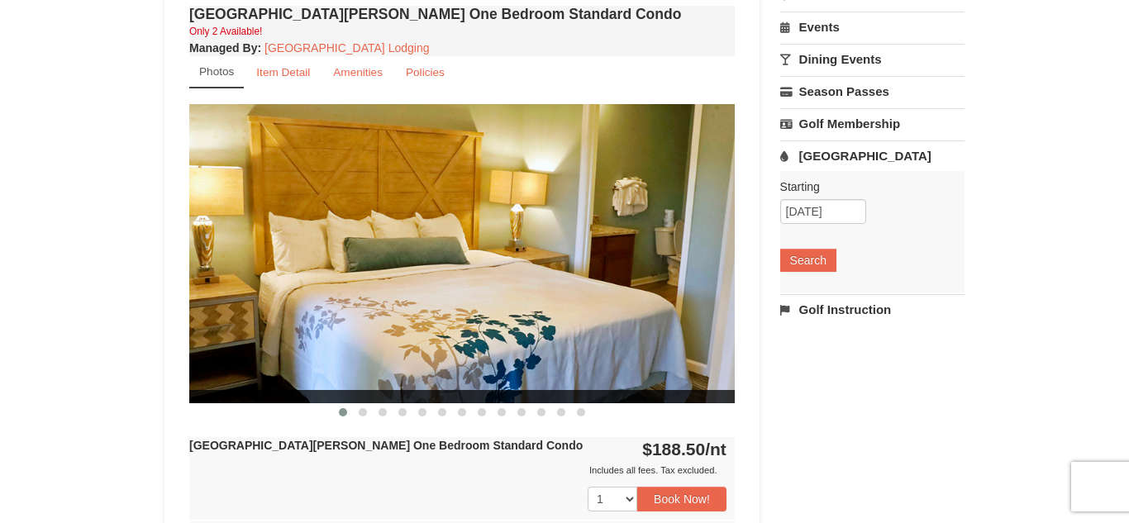
scroll to position [594, 0]
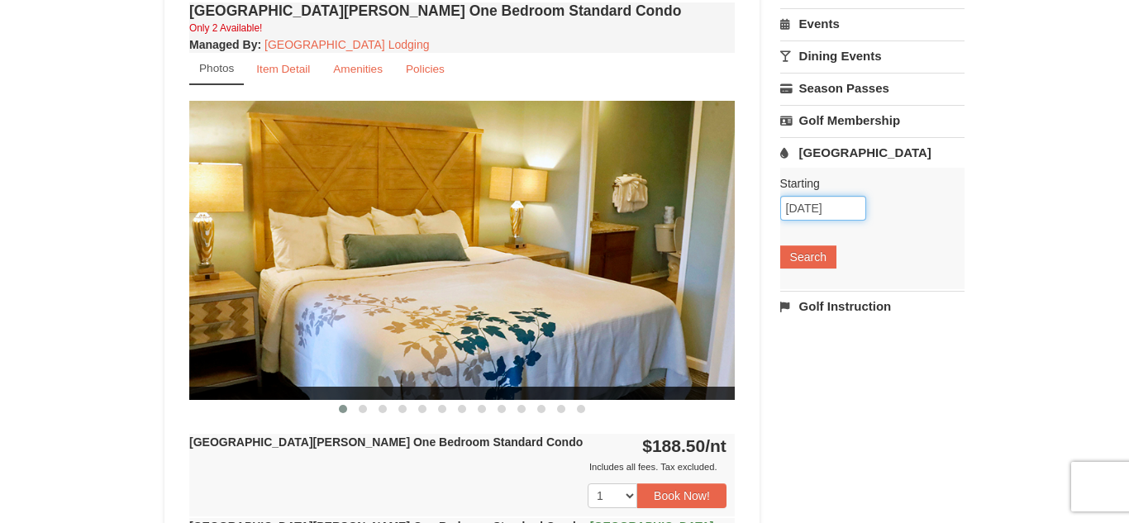
click at [830, 204] on input "[DATE]" at bounding box center [823, 208] width 86 height 25
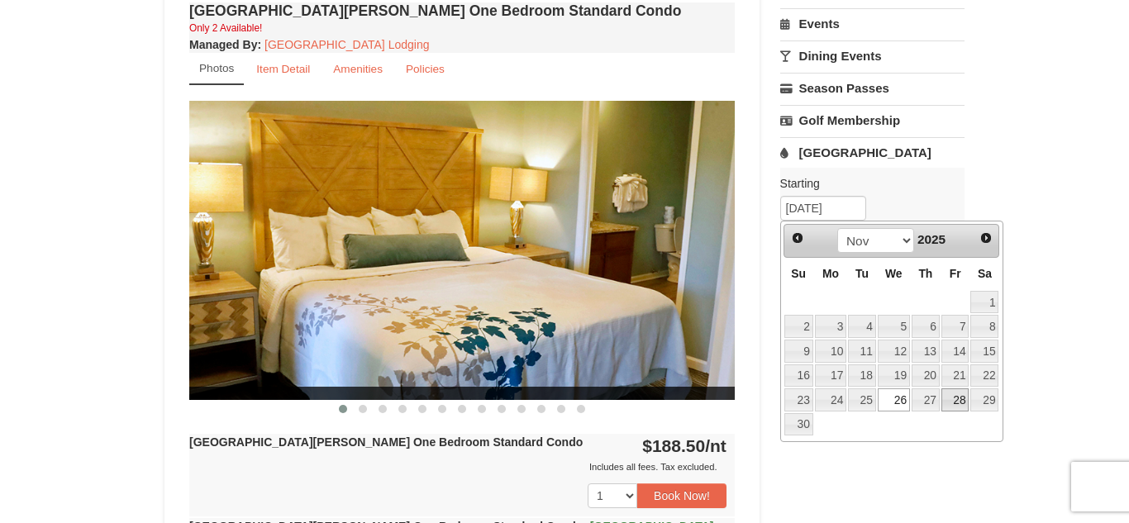
click at [967, 400] on link "28" at bounding box center [956, 400] width 28 height 23
type input "11/28/2025"
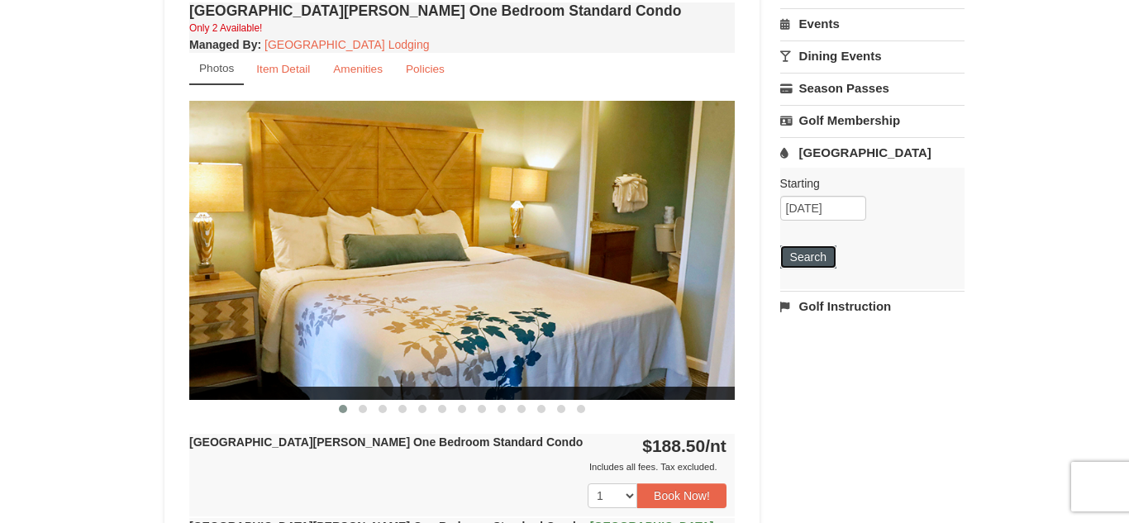
click at [821, 260] on button "Search" at bounding box center [808, 257] width 56 height 23
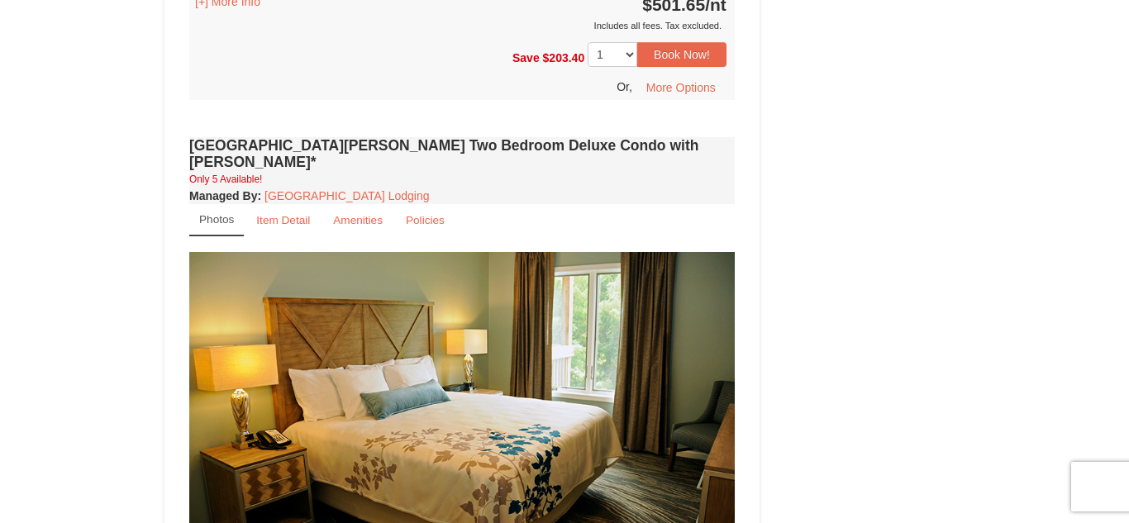
scroll to position [3017, 0]
click at [279, 215] on small "Item Detail" at bounding box center [283, 221] width 54 height 12
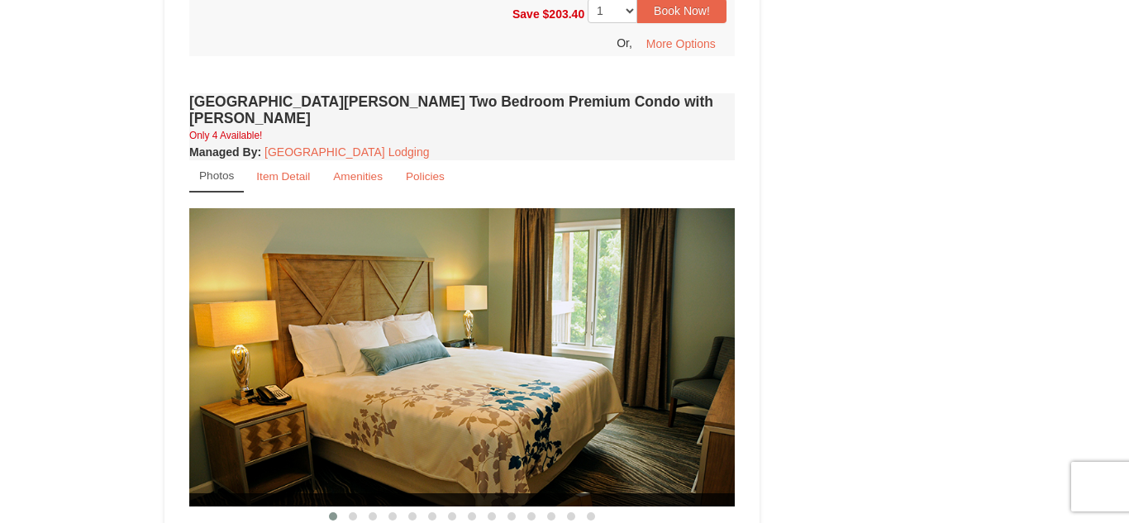
scroll to position [3690, 0]
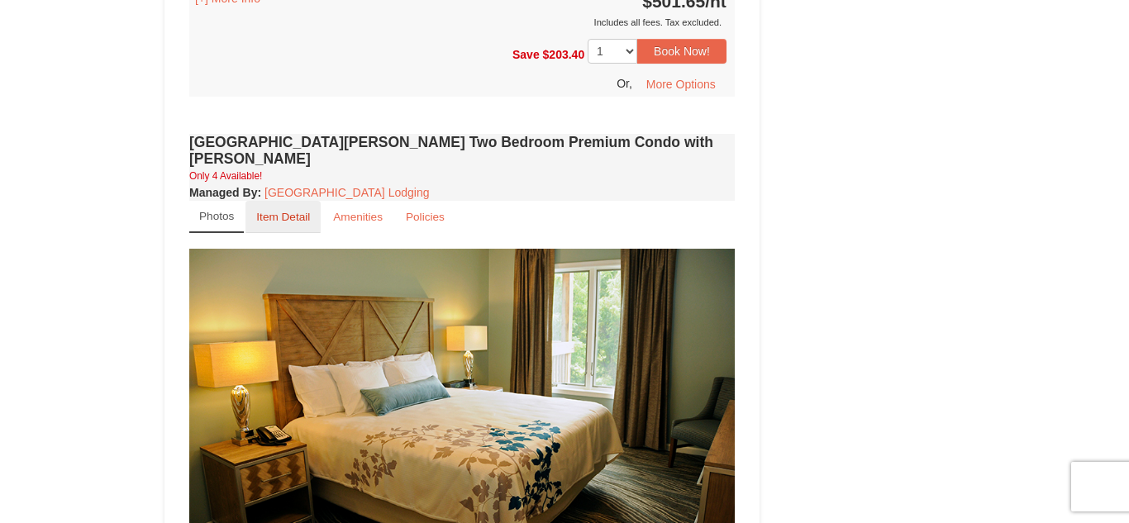
click at [293, 211] on small "Item Detail" at bounding box center [283, 217] width 54 height 12
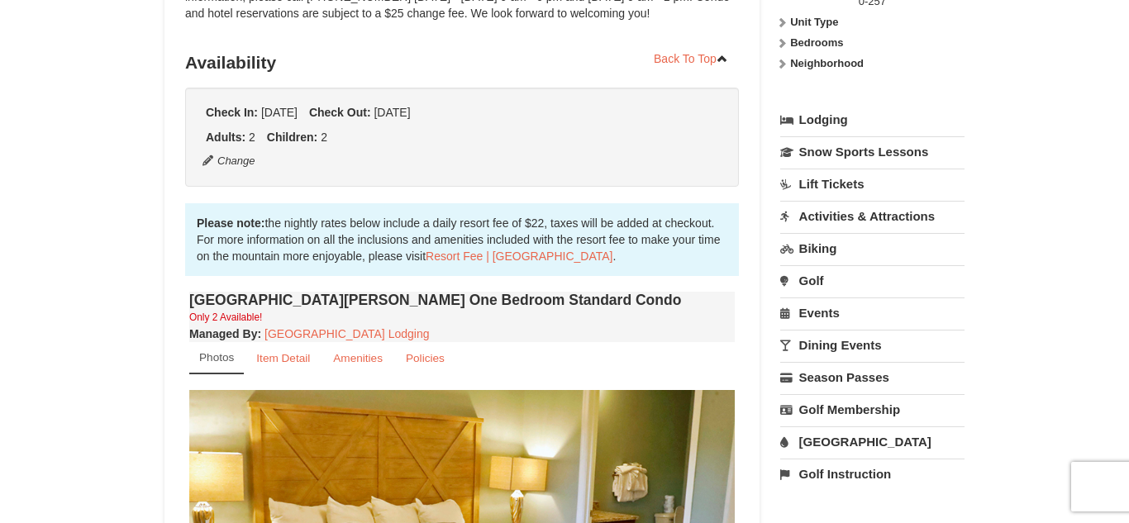
scroll to position [0, 0]
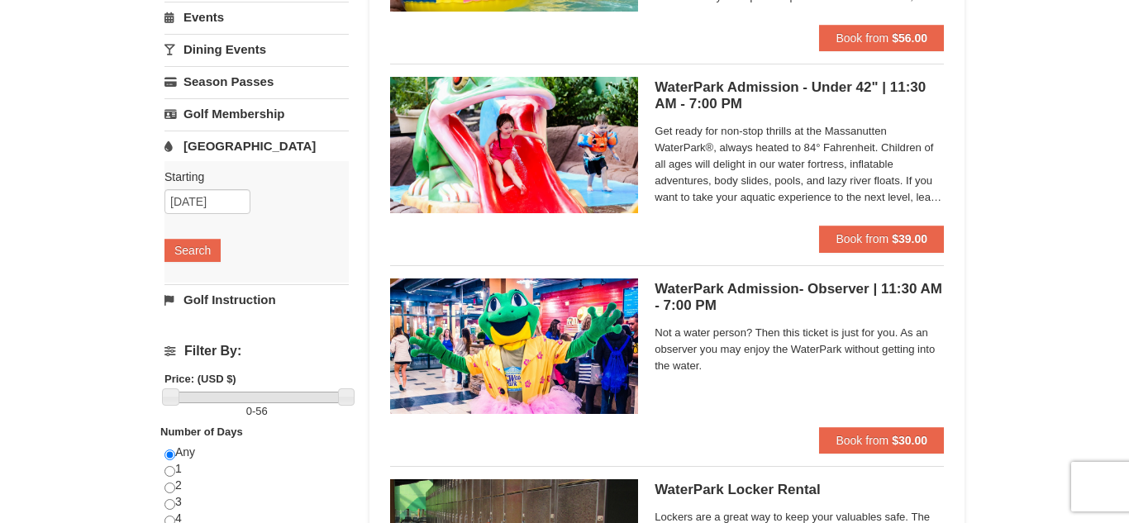
scroll to position [92, 0]
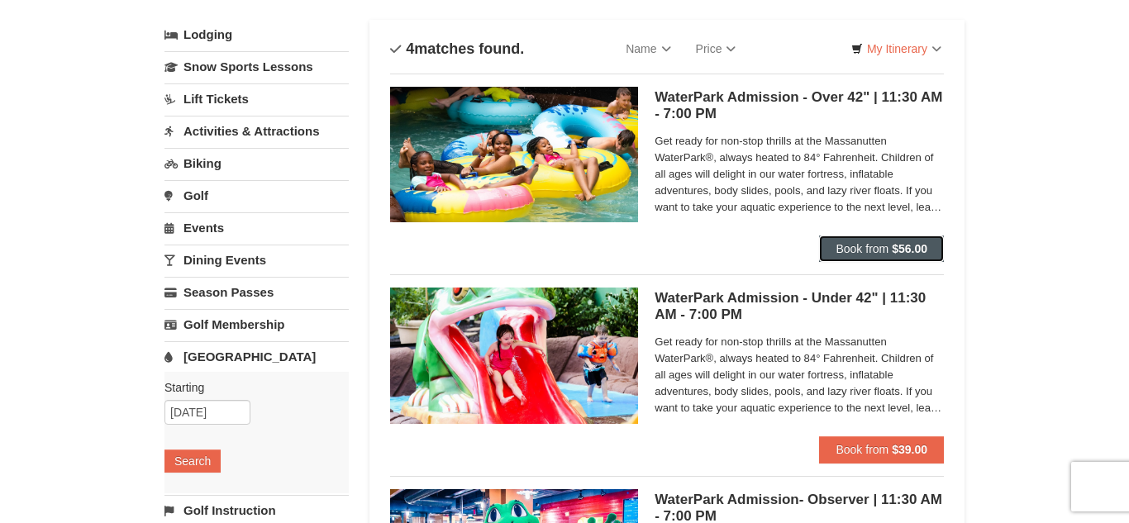
click at [893, 246] on strong "$56.00" at bounding box center [910, 248] width 36 height 13
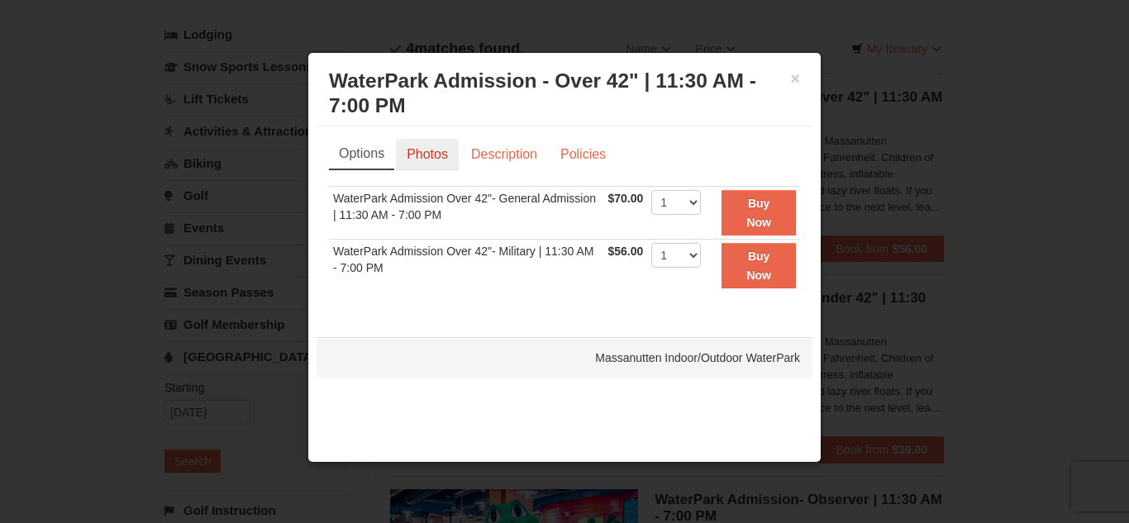
click at [439, 155] on link "Photos" at bounding box center [427, 154] width 63 height 31
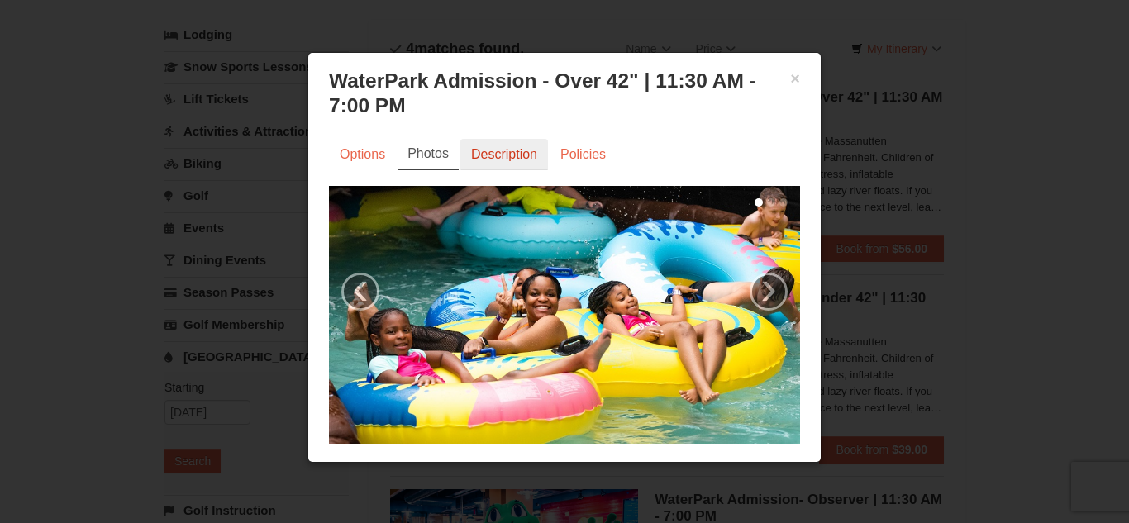
click at [538, 155] on link "Description" at bounding box center [504, 154] width 88 height 31
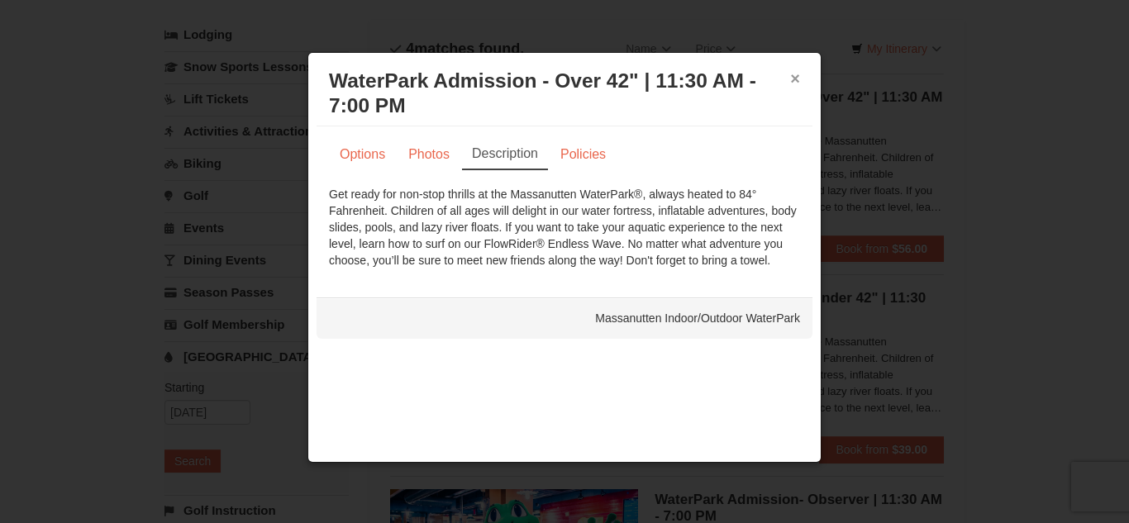
click at [796, 76] on button "×" at bounding box center [795, 78] width 10 height 17
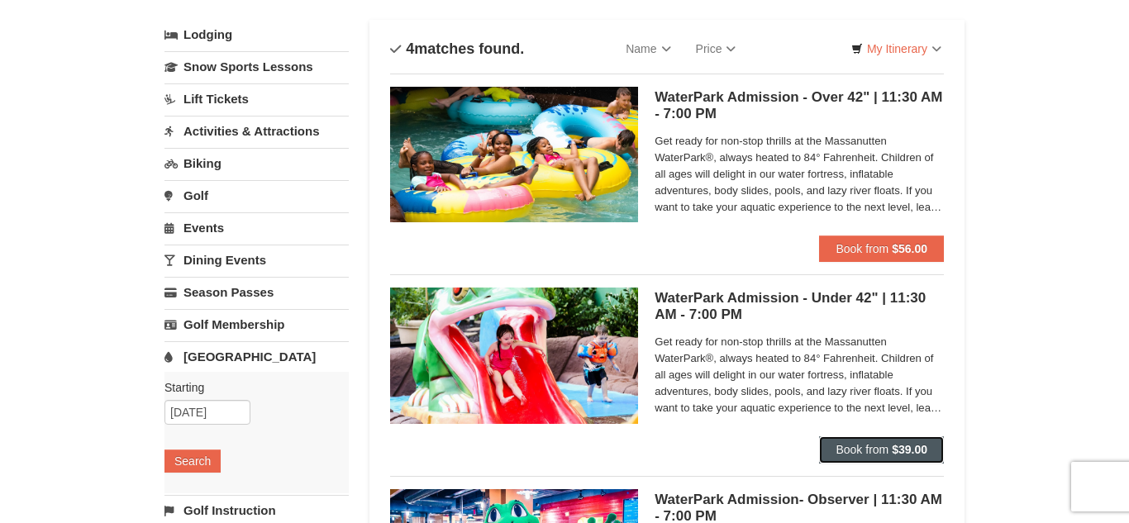
click at [899, 455] on strong "$39.00" at bounding box center [910, 449] width 36 height 13
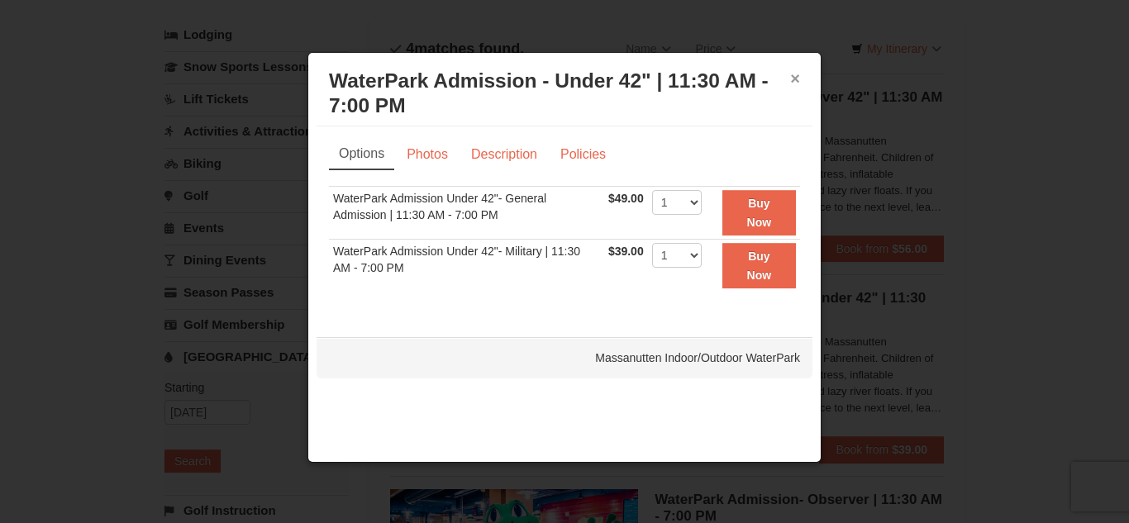
click at [793, 74] on button "×" at bounding box center [795, 78] width 10 height 17
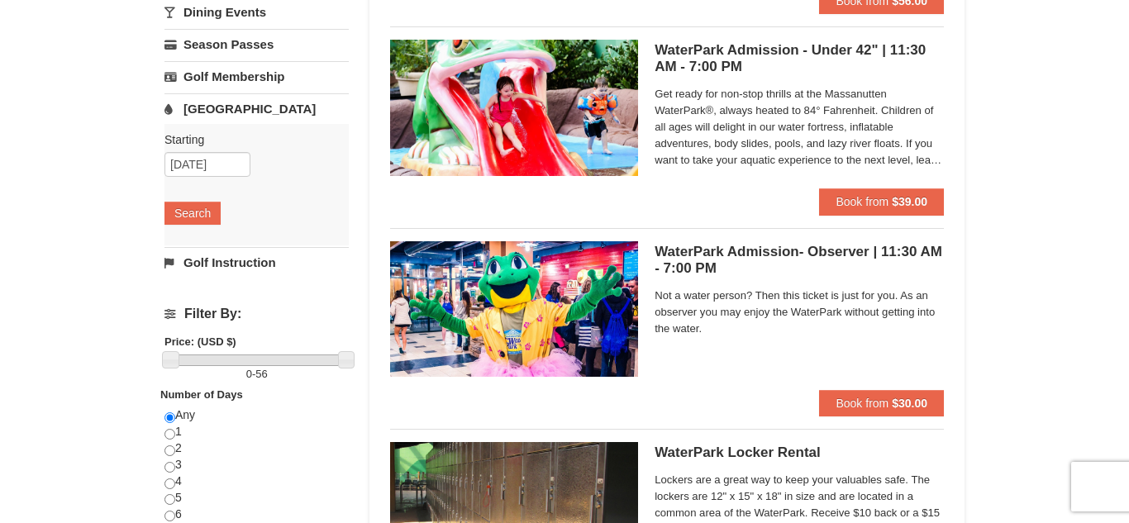
scroll to position [0, 0]
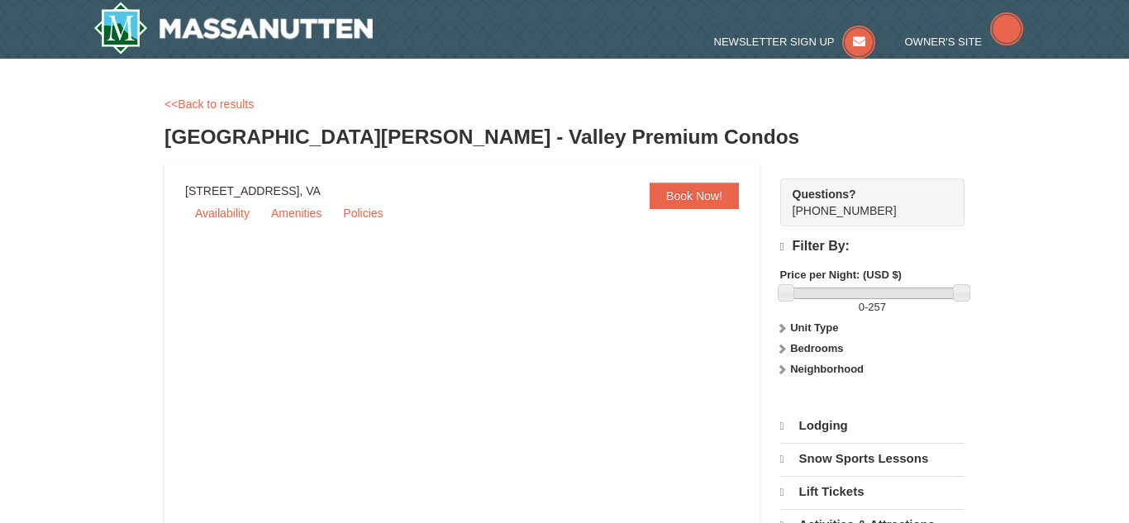
select select "10"
